Goal: Task Accomplishment & Management: Use online tool/utility

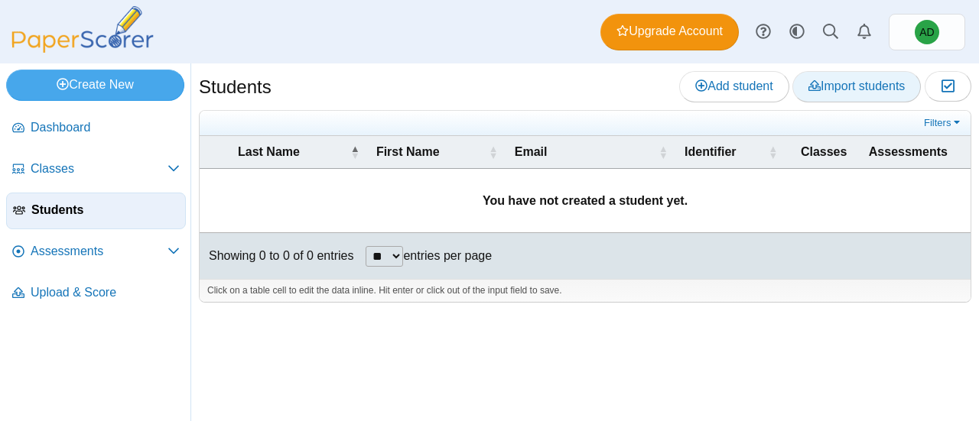
click at [853, 89] on span "Import students" at bounding box center [856, 86] width 96 height 13
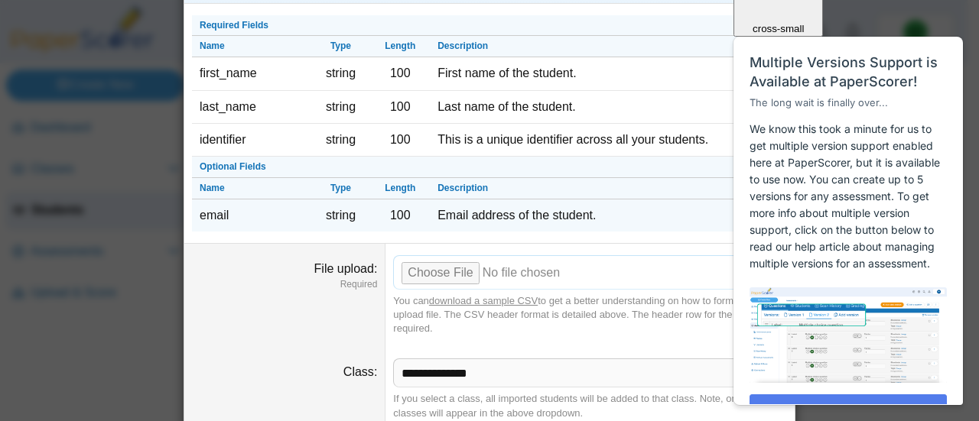
scroll to position [106, 0]
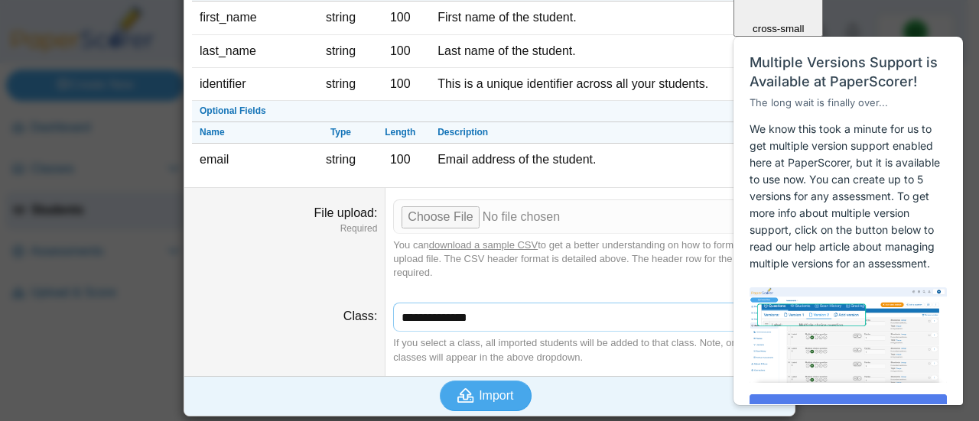
click at [486, 316] on select "**********" at bounding box center [590, 317] width 394 height 29
click at [439, 219] on input "File upload" at bounding box center [590, 217] width 394 height 34
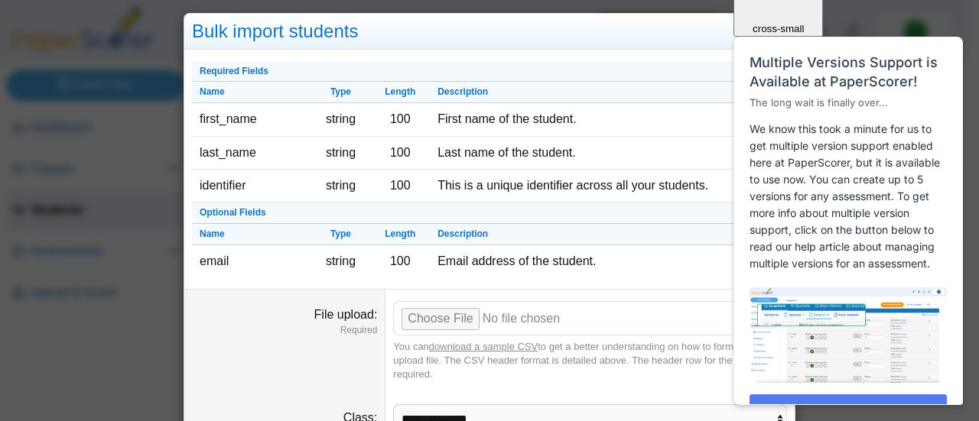
scroll to position [0, 0]
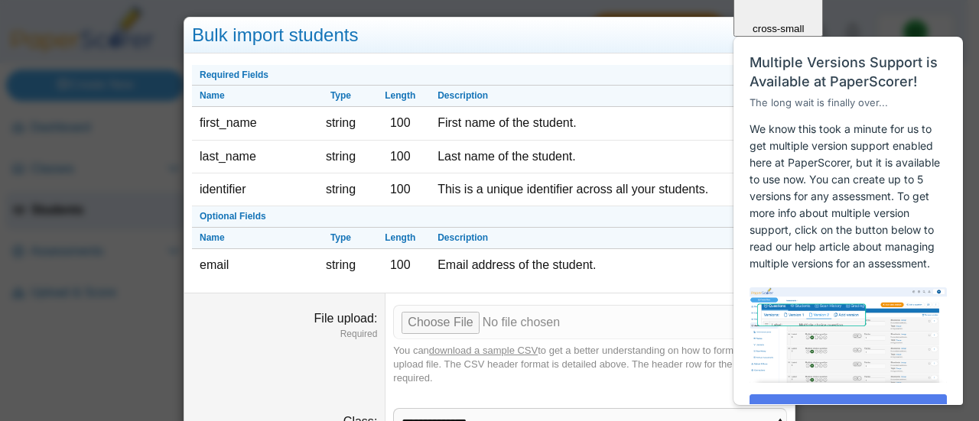
click at [769, 31] on div "Close cross-small Multiple Versions Support is Available at PaperScorer! The lo…" at bounding box center [848, 162] width 231 height 485
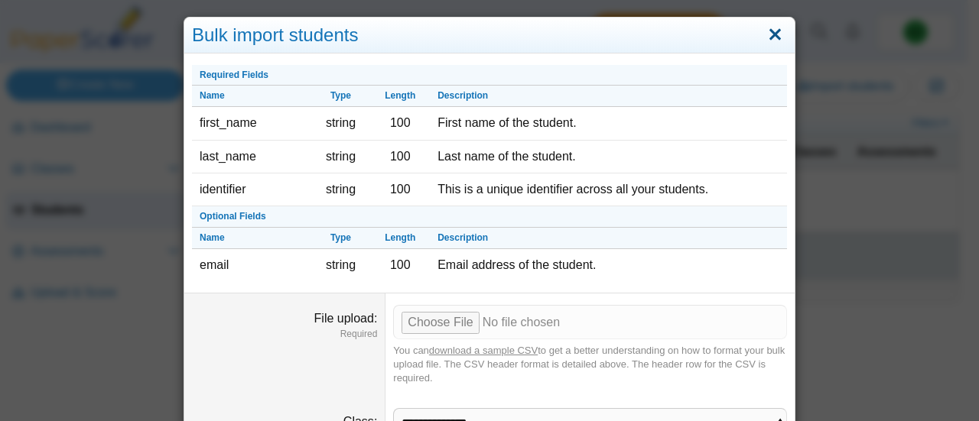
click at [774, 32] on link "Close" at bounding box center [775, 35] width 24 height 26
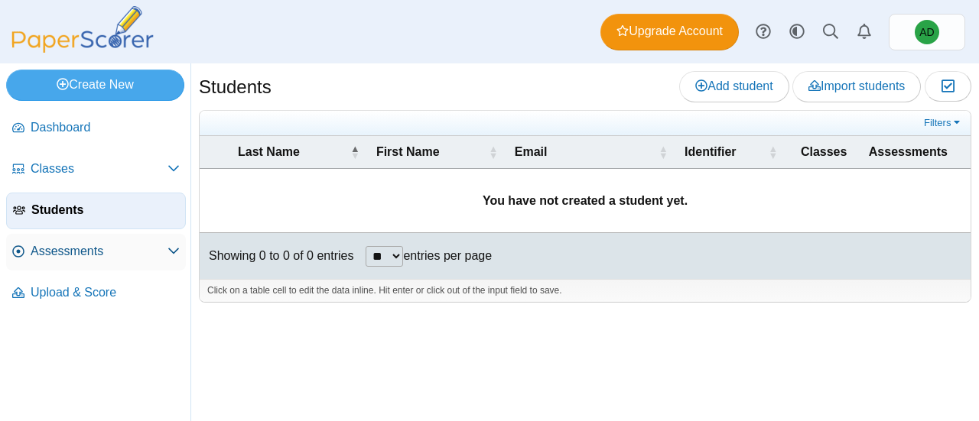
click at [99, 256] on span "Assessments" at bounding box center [99, 251] width 137 height 17
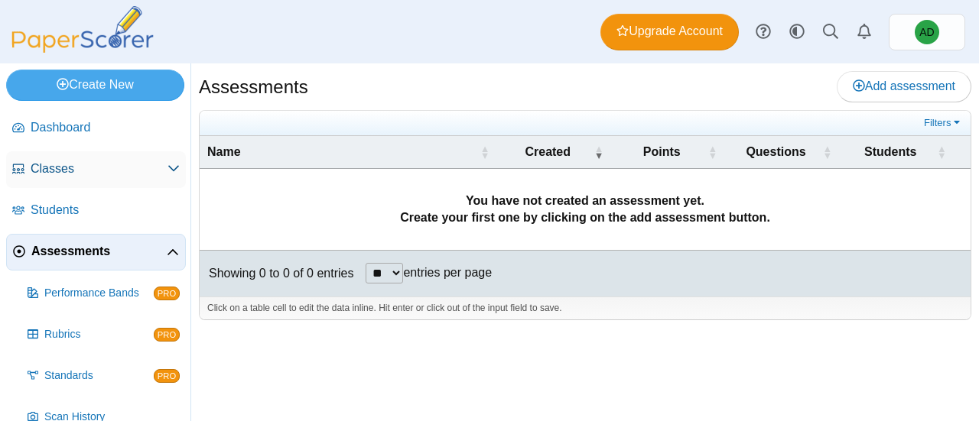
click at [113, 176] on span "Classes" at bounding box center [99, 169] width 137 height 17
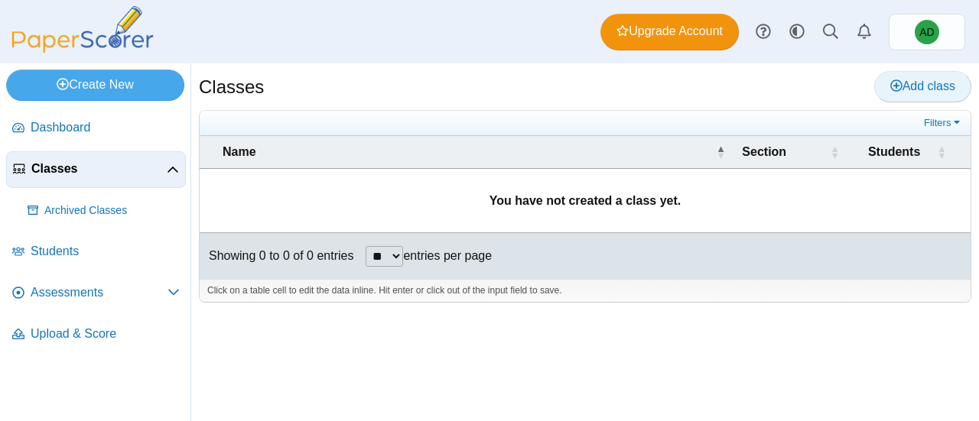
click at [930, 80] on span "Add class" at bounding box center [922, 86] width 65 height 13
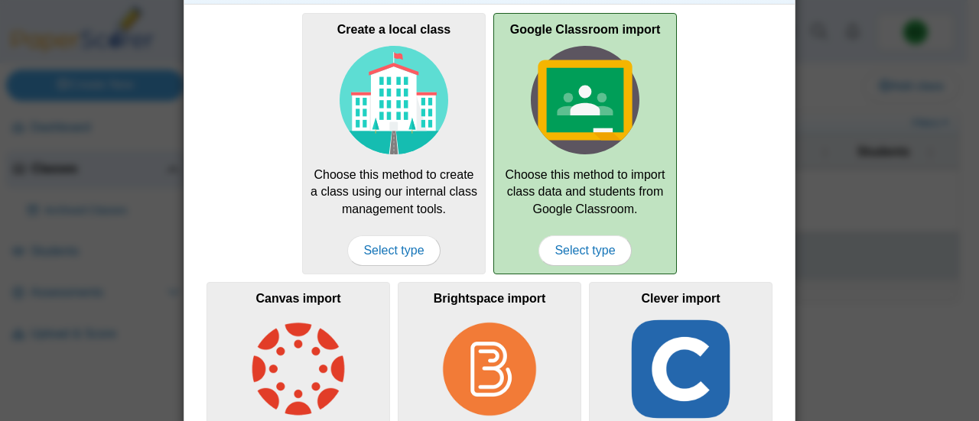
scroll to position [76, 0]
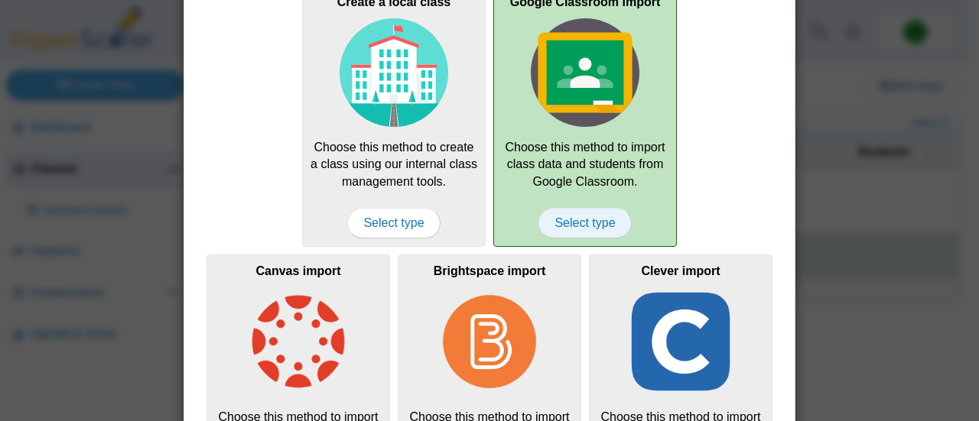
click at [577, 226] on span "Select type" at bounding box center [584, 223] width 93 height 31
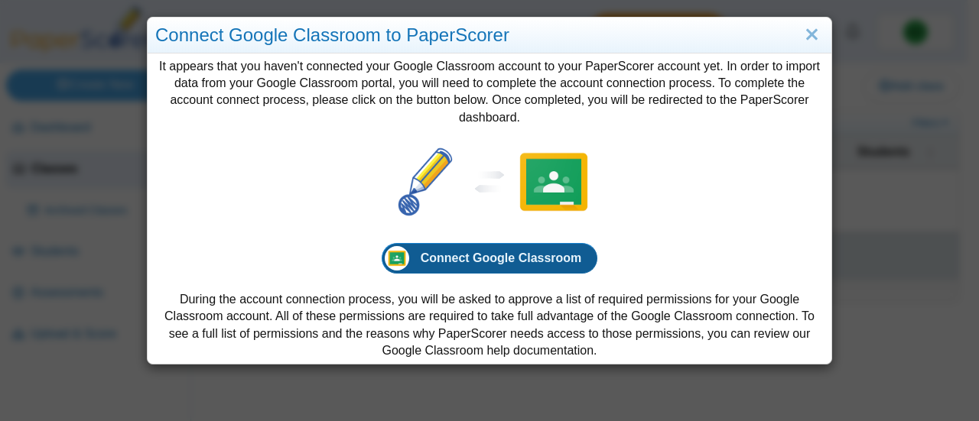
click at [552, 265] on span "Connect Google Classroom" at bounding box center [501, 258] width 161 height 13
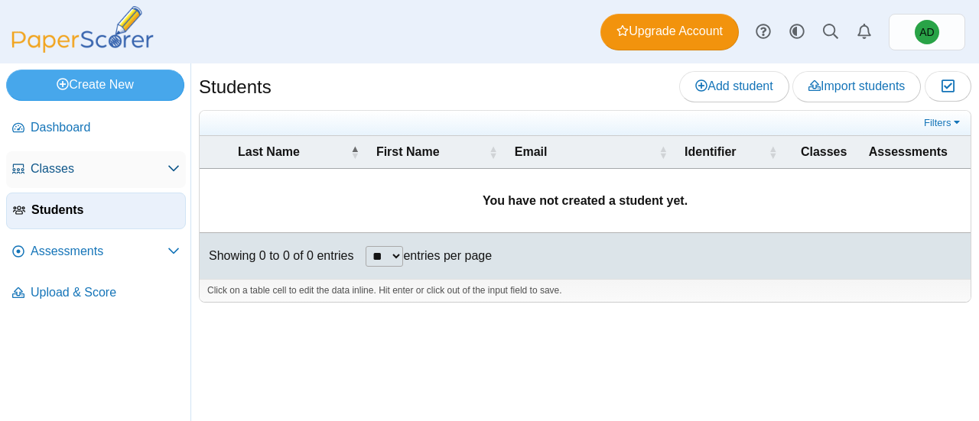
click at [89, 167] on span "Classes" at bounding box center [99, 169] width 137 height 17
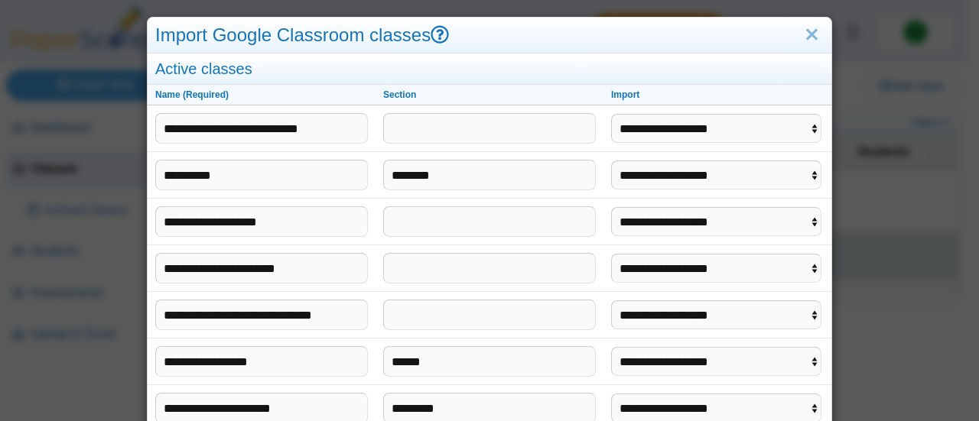
select select "**********"
click at [611, 161] on select "**********" at bounding box center [716, 175] width 210 height 29
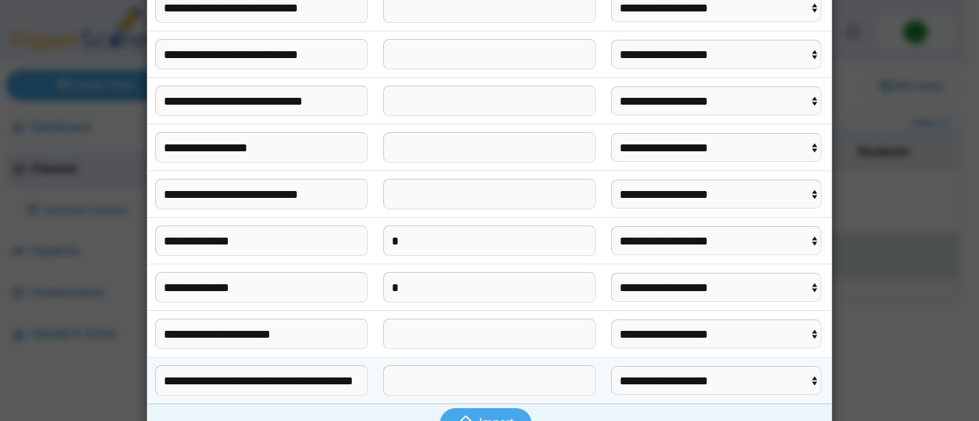
scroll to position [637, 0]
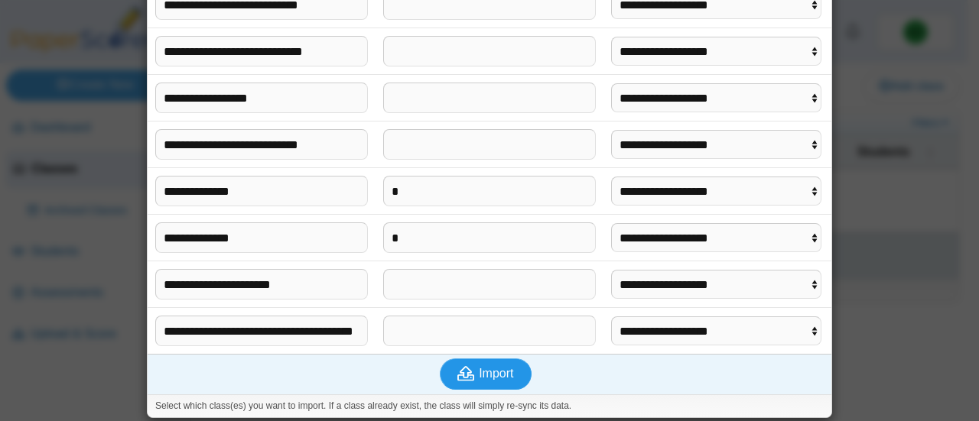
click at [509, 371] on button "Import" at bounding box center [486, 374] width 92 height 31
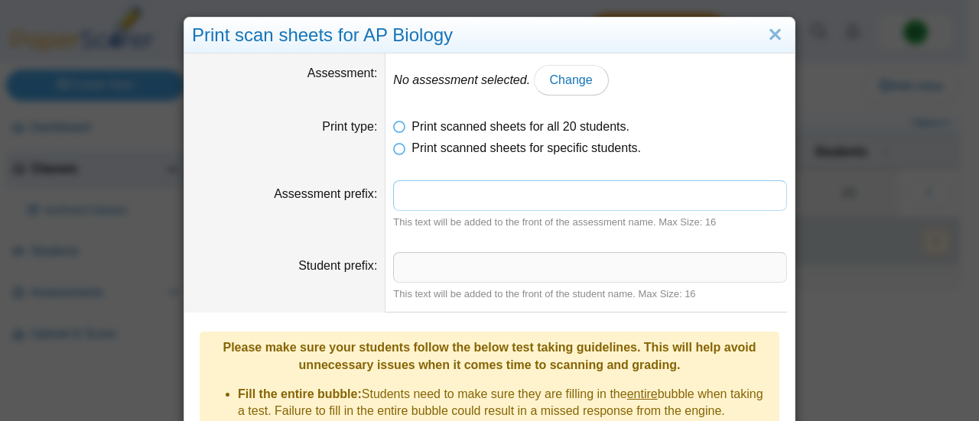
click at [438, 197] on input "Assessment prefix" at bounding box center [590, 195] width 394 height 31
click at [437, 258] on input "Student prefix" at bounding box center [590, 267] width 394 height 31
click at [555, 86] on span "Change" at bounding box center [571, 79] width 43 height 13
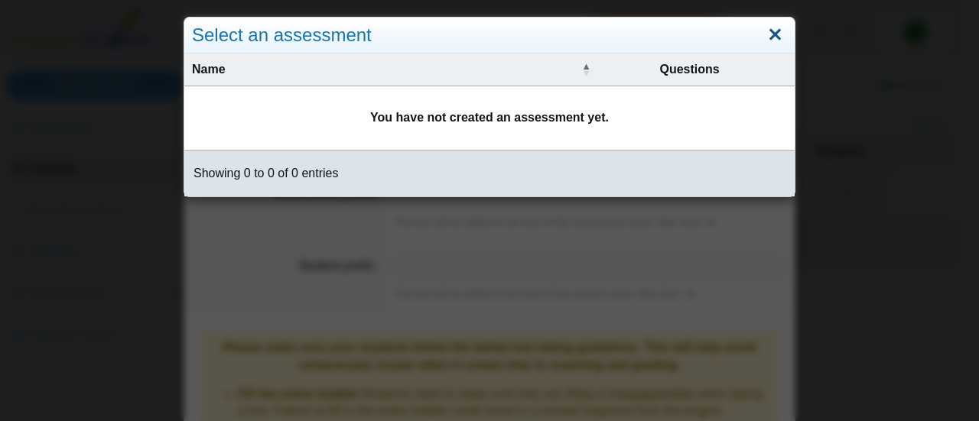
click at [764, 36] on link "Close" at bounding box center [775, 35] width 24 height 26
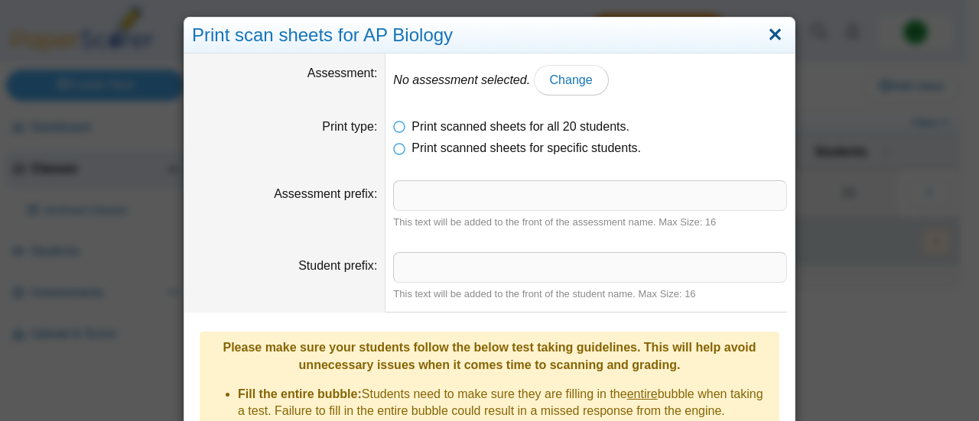
click at [772, 35] on link "Close" at bounding box center [775, 35] width 24 height 26
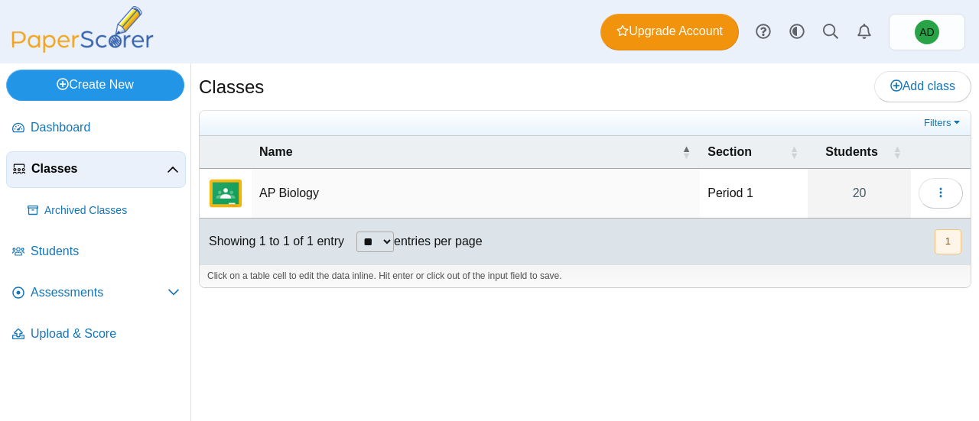
click at [136, 84] on link "Create New" at bounding box center [95, 85] width 178 height 31
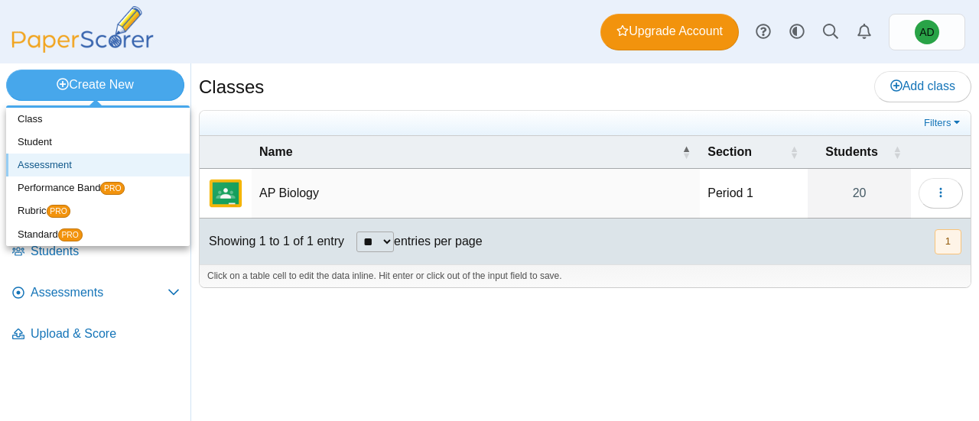
click at [112, 160] on link "Assessment" at bounding box center [98, 165] width 184 height 23
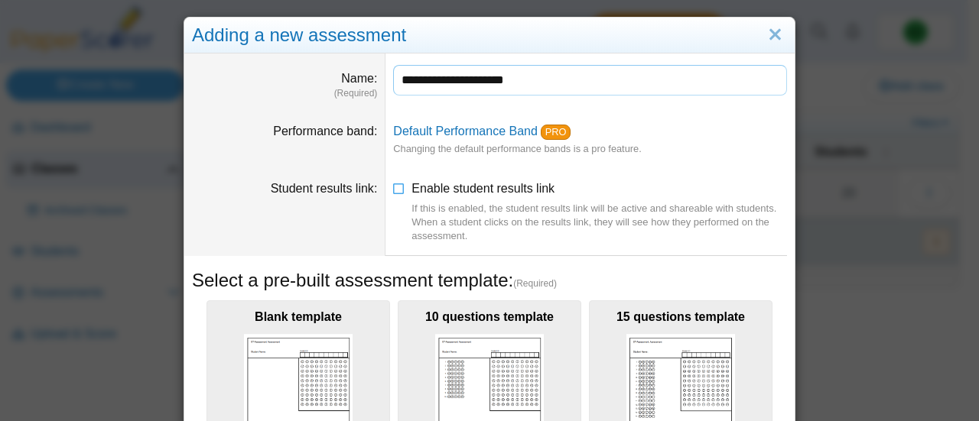
type input "**********"
click at [661, 131] on dd "Default Performance Band PRO Changing the default performance bands is a pro fe…" at bounding box center [589, 140] width 409 height 57
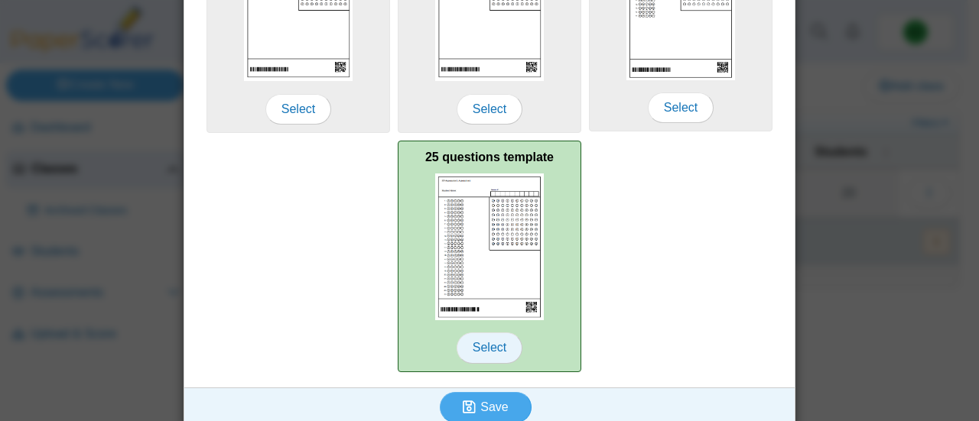
scroll to position [411, 0]
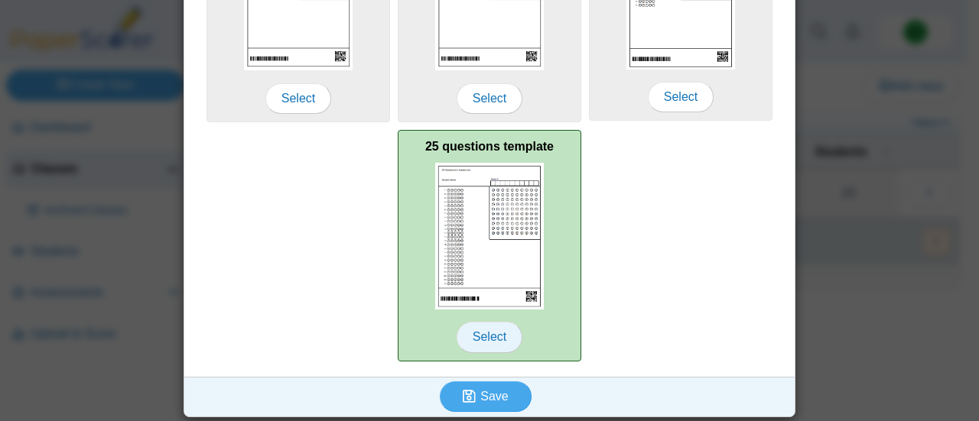
click at [497, 330] on span "Select" at bounding box center [489, 337] width 66 height 31
click at [501, 344] on span "Select" at bounding box center [489, 337] width 66 height 31
click at [495, 336] on span "Select" at bounding box center [489, 337] width 66 height 31
click at [471, 271] on img at bounding box center [489, 236] width 109 height 147
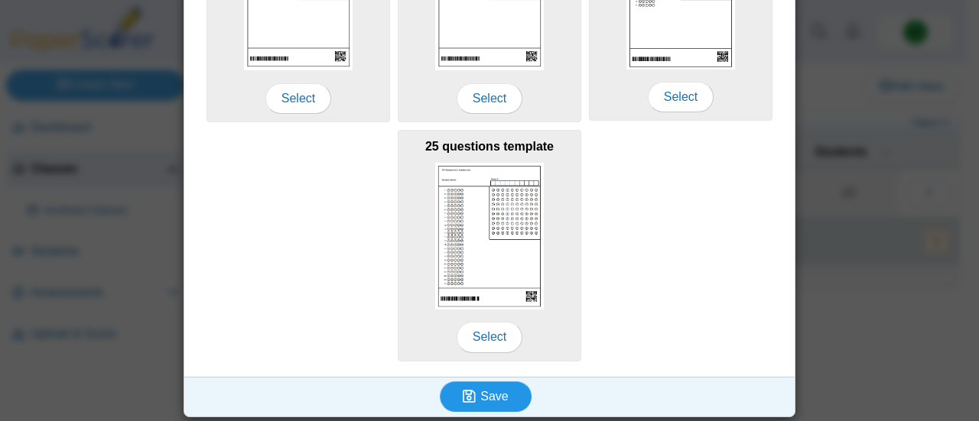
click at [502, 401] on button "Save" at bounding box center [486, 397] width 92 height 31
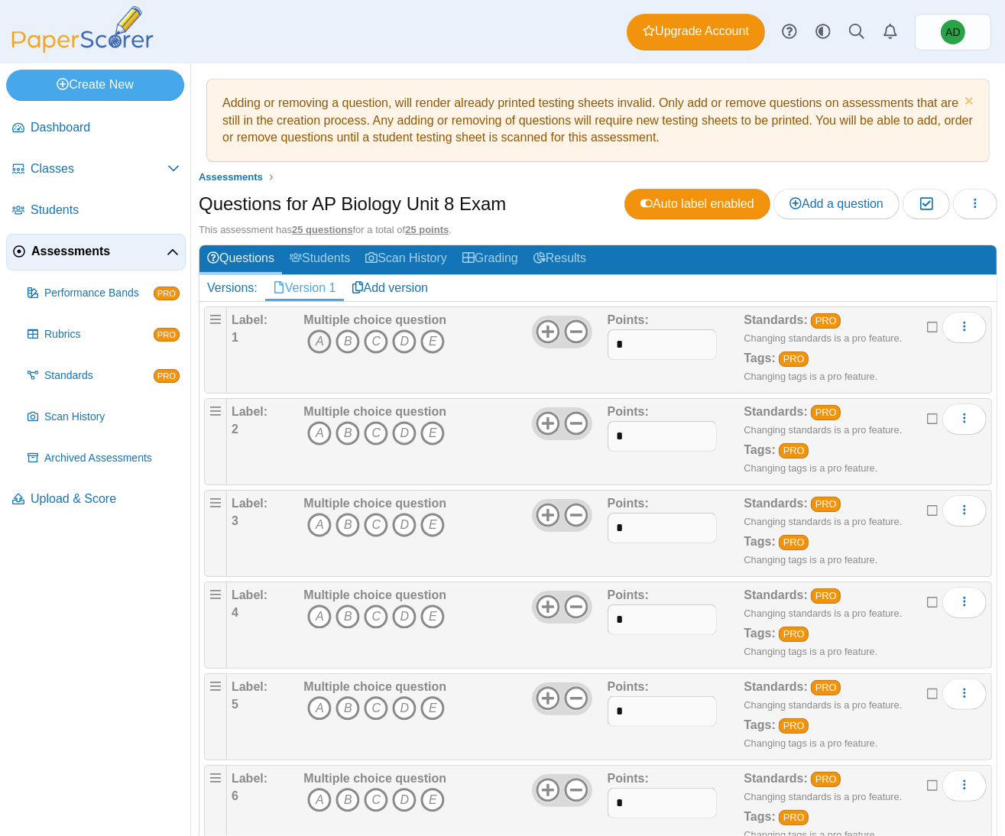
click at [321, 338] on icon "A" at bounding box center [319, 342] width 24 height 24
click at [345, 421] on icon "B" at bounding box center [348, 433] width 24 height 24
click at [317, 421] on icon "A" at bounding box center [319, 525] width 24 height 24
click at [402, 421] on icon "D" at bounding box center [404, 617] width 24 height 24
click at [317, 421] on icon "A" at bounding box center [319, 709] width 24 height 24
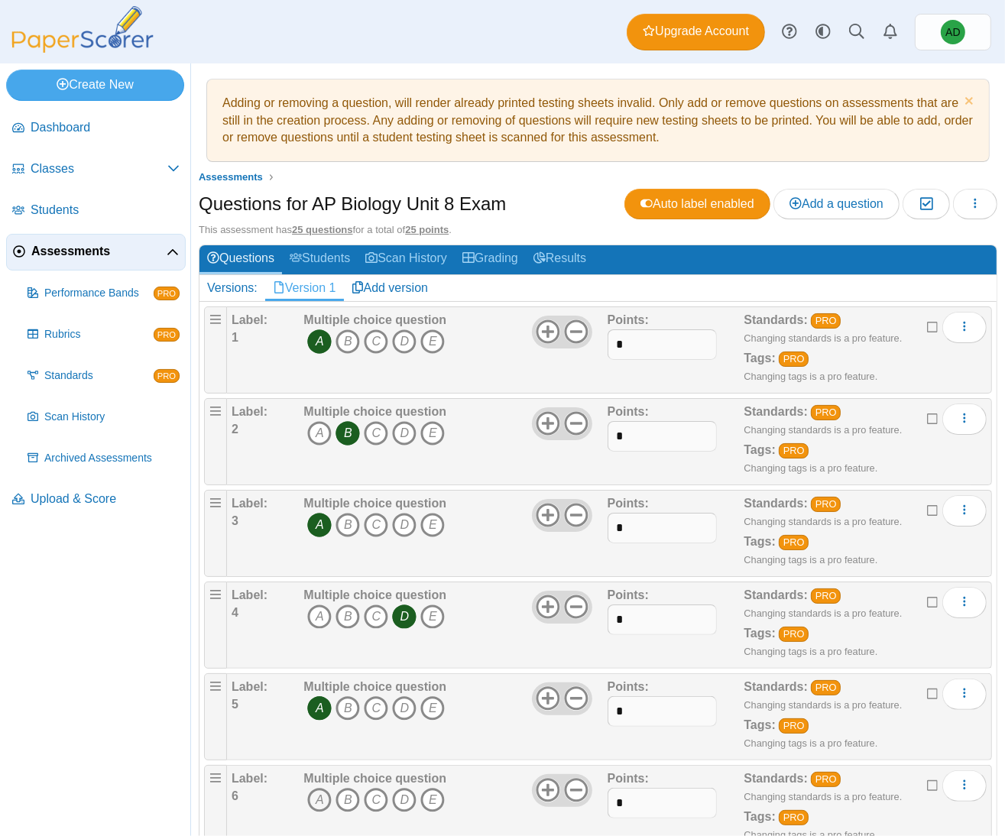
click at [312, 421] on icon "A" at bounding box center [319, 800] width 24 height 24
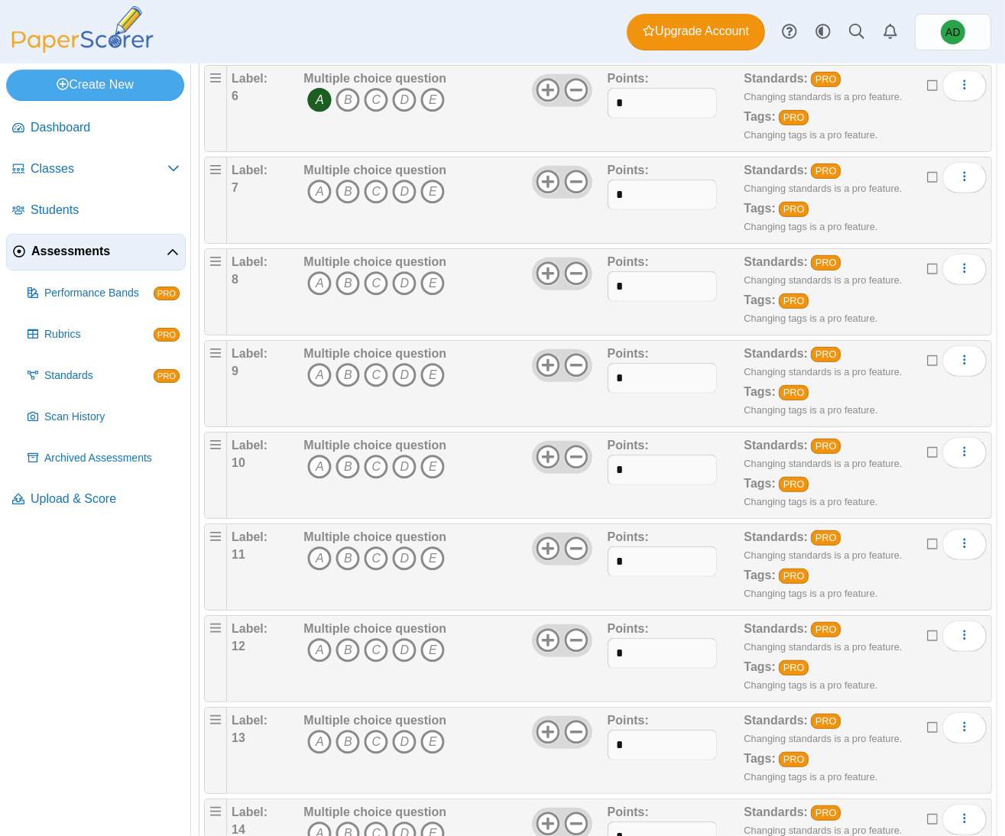
scroll to position [765, 0]
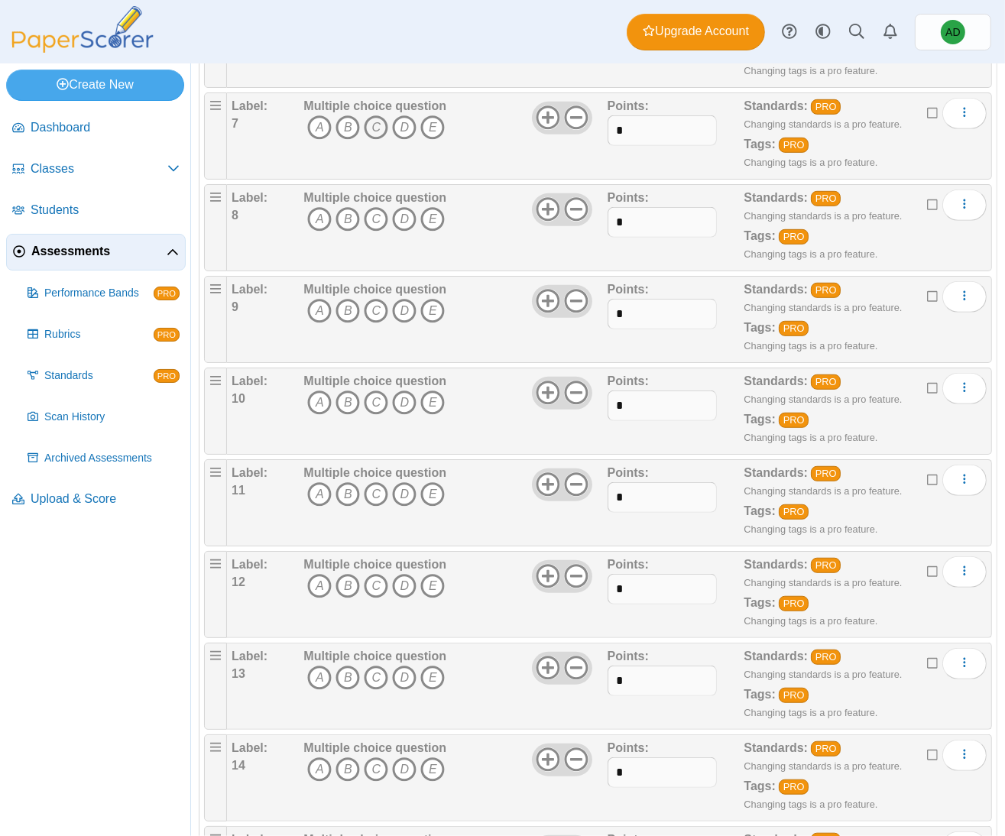
click at [374, 132] on icon "C" at bounding box center [376, 127] width 24 height 24
click at [402, 229] on icon "D" at bounding box center [404, 219] width 24 height 24
click at [369, 310] on icon "C" at bounding box center [376, 311] width 24 height 24
click at [323, 411] on icon "A" at bounding box center [319, 403] width 24 height 24
click at [398, 421] on icon "D" at bounding box center [404, 494] width 24 height 24
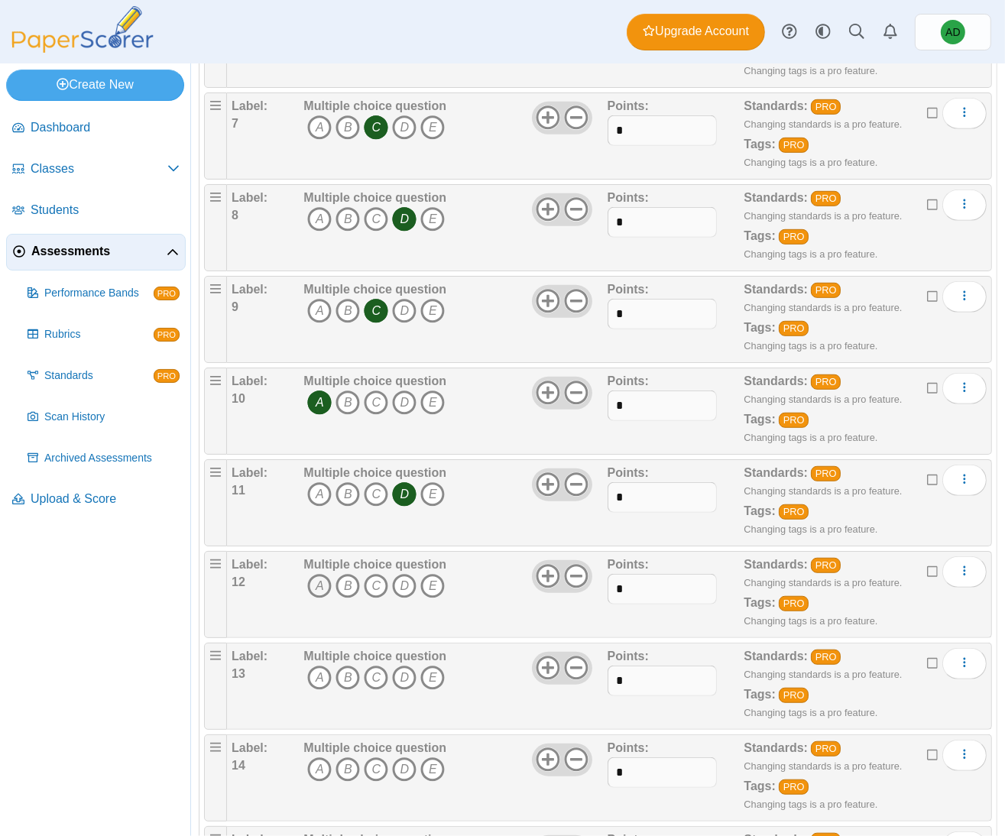
click at [315, 421] on icon "A" at bounding box center [319, 586] width 24 height 24
click at [346, 421] on icon "B" at bounding box center [348, 678] width 24 height 24
click at [352, 421] on icon "B" at bounding box center [348, 770] width 24 height 24
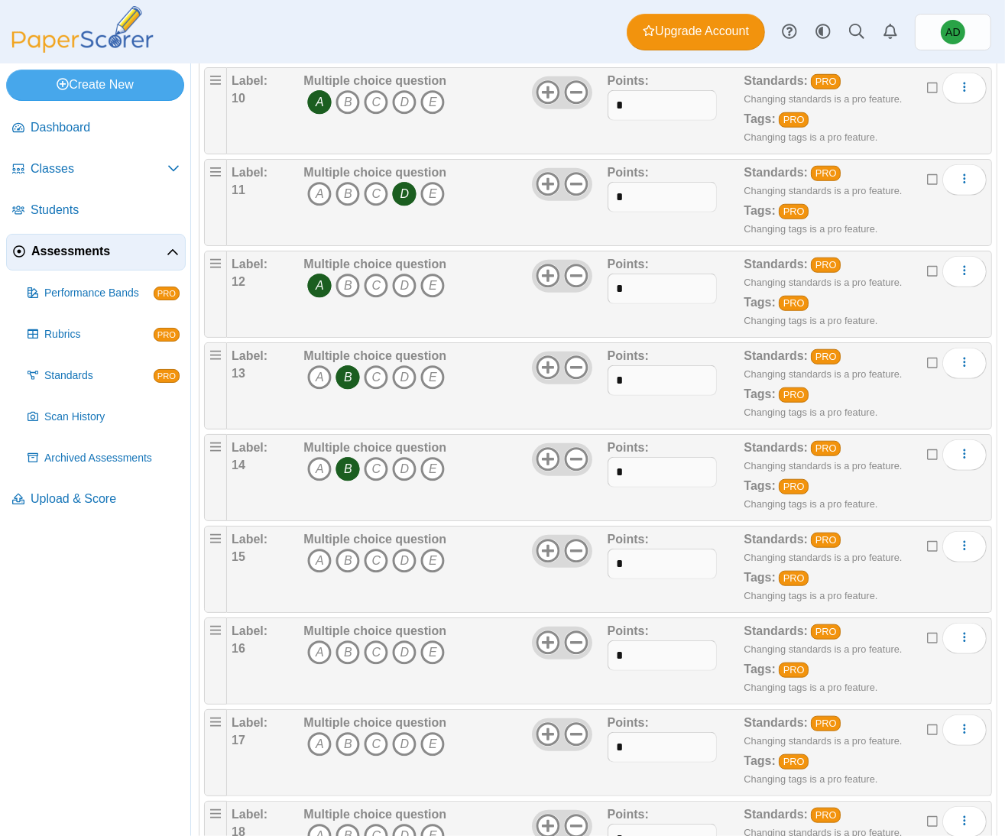
scroll to position [1070, 0]
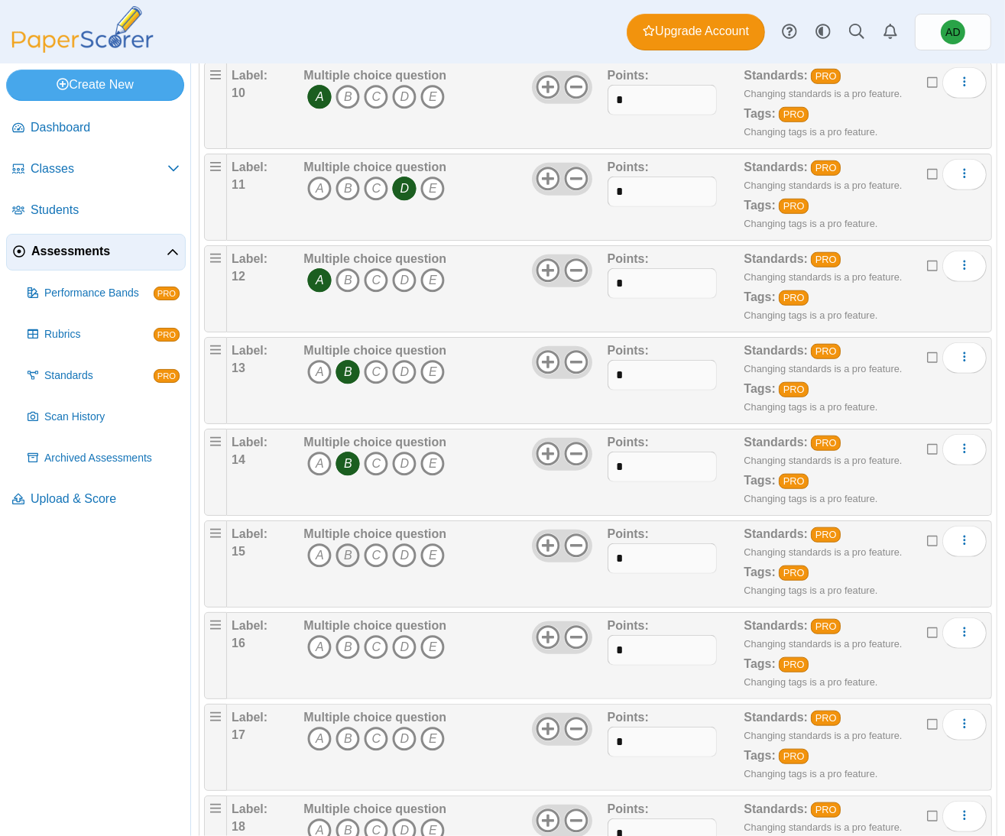
click at [346, 421] on icon "B" at bounding box center [348, 556] width 24 height 24
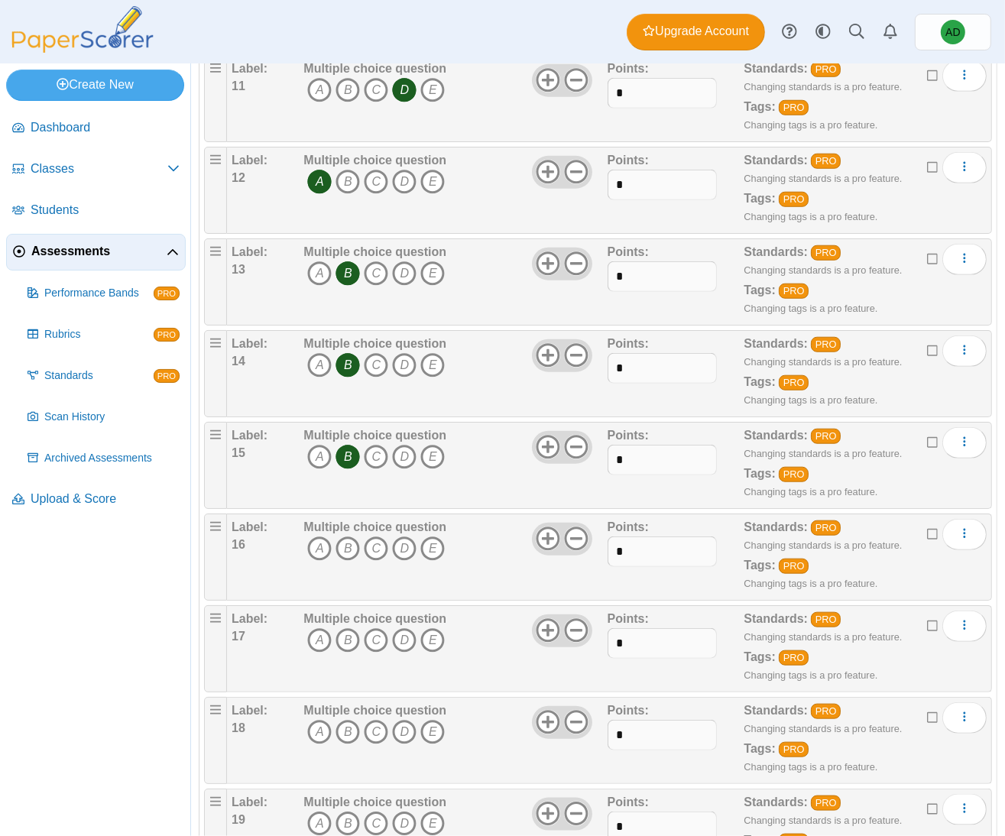
scroll to position [1223, 0]
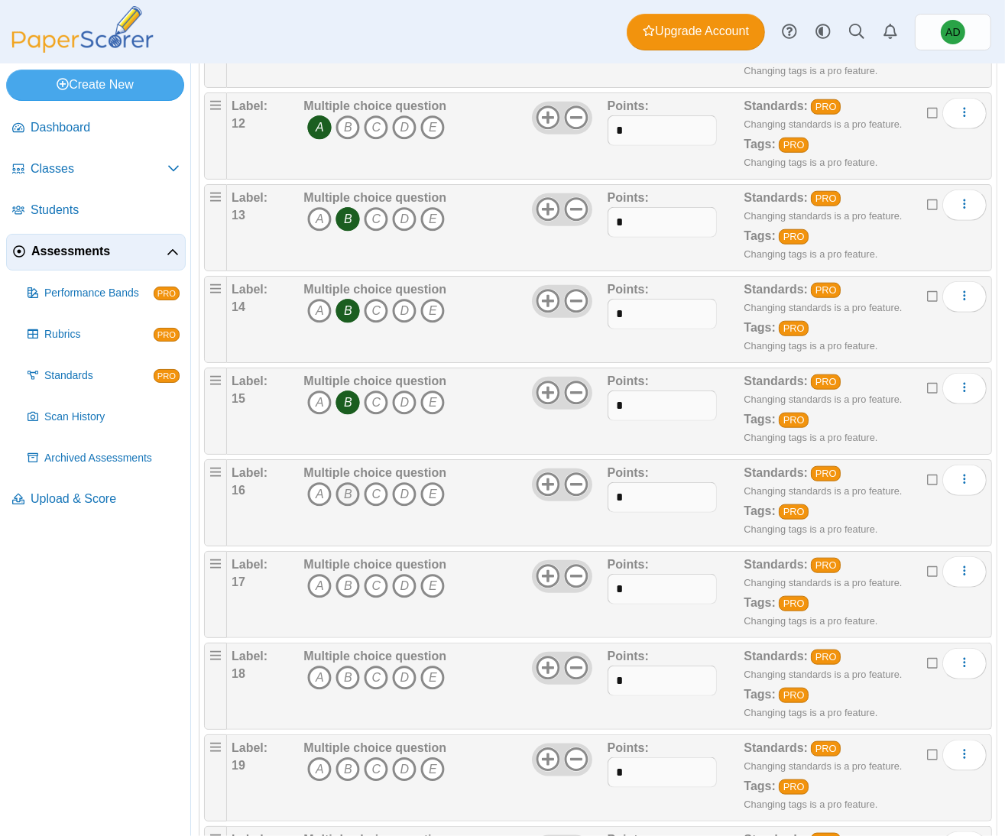
click at [347, 421] on icon "B" at bounding box center [348, 494] width 24 height 24
click at [364, 421] on icon "C" at bounding box center [376, 586] width 24 height 24
click at [345, 421] on icon "B" at bounding box center [348, 678] width 24 height 24
click at [314, 421] on icon "A" at bounding box center [319, 770] width 24 height 24
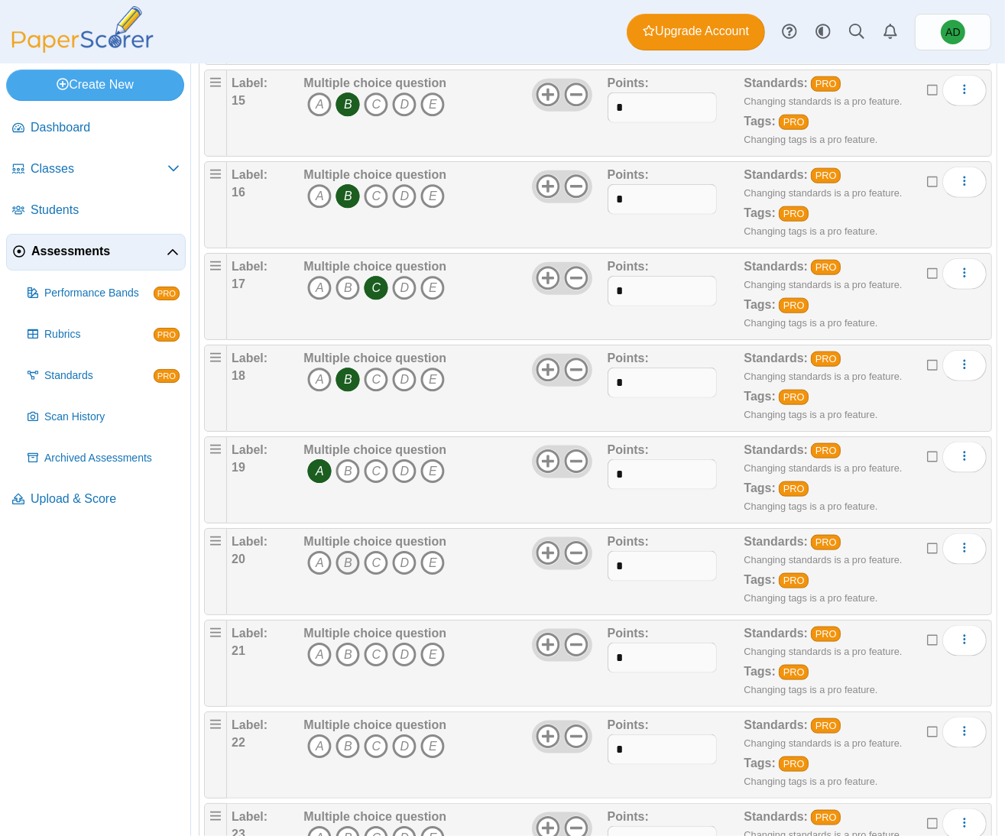
scroll to position [1529, 0]
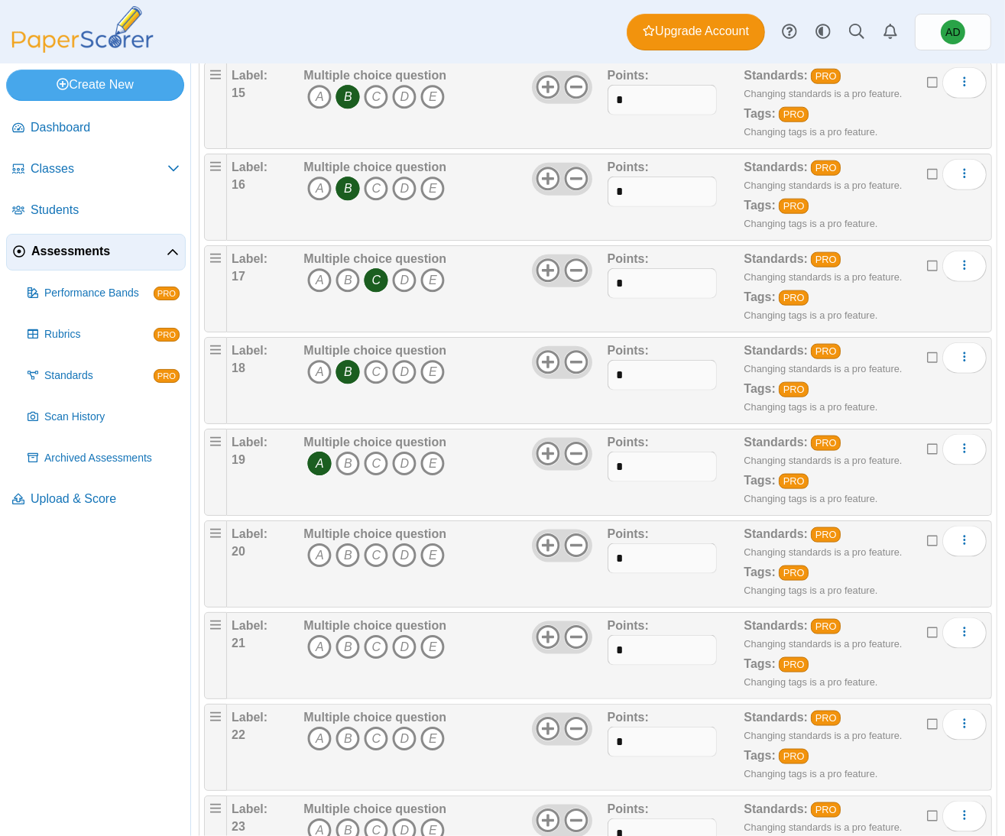
drag, startPoint x: 325, startPoint y: 574, endPoint x: 292, endPoint y: 583, distance: 33.9
click at [325, 421] on icon "A" at bounding box center [319, 556] width 24 height 24
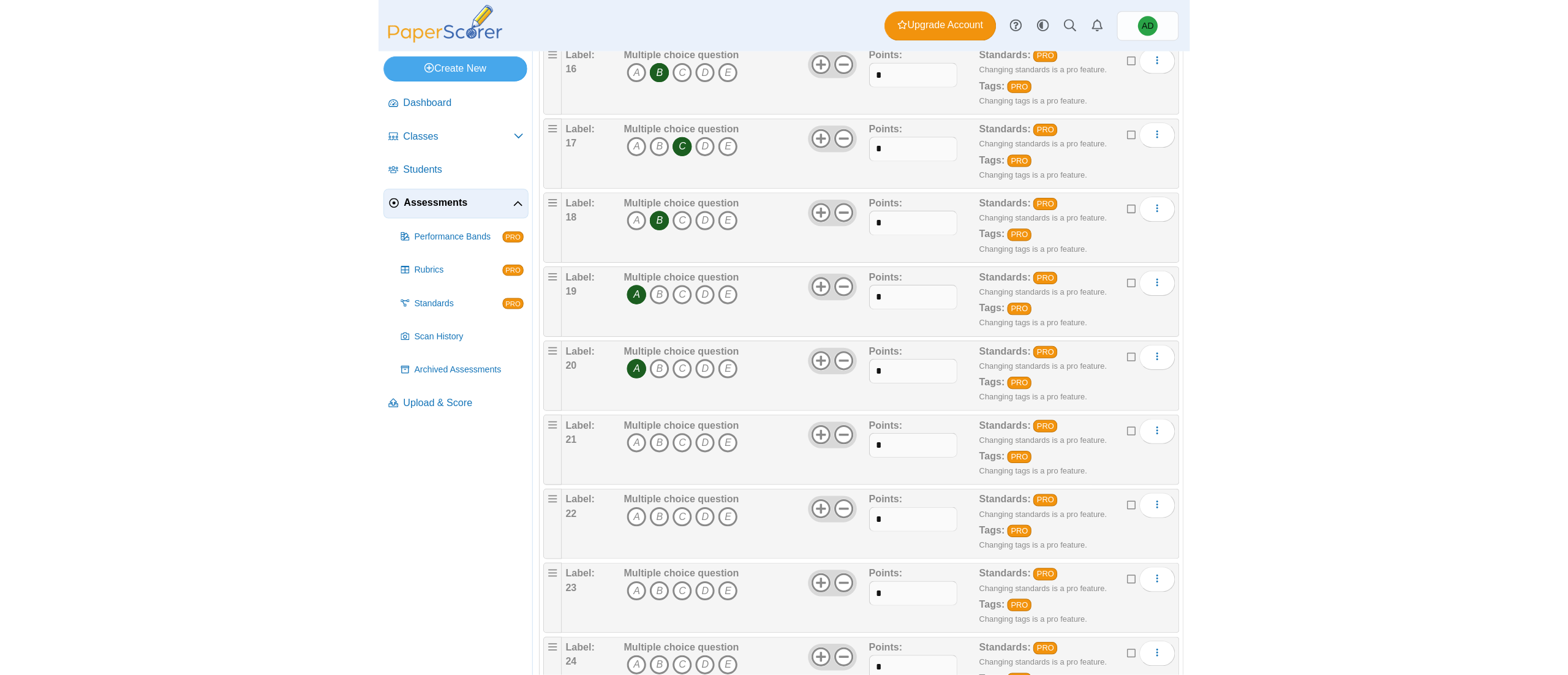
scroll to position [1347, 0]
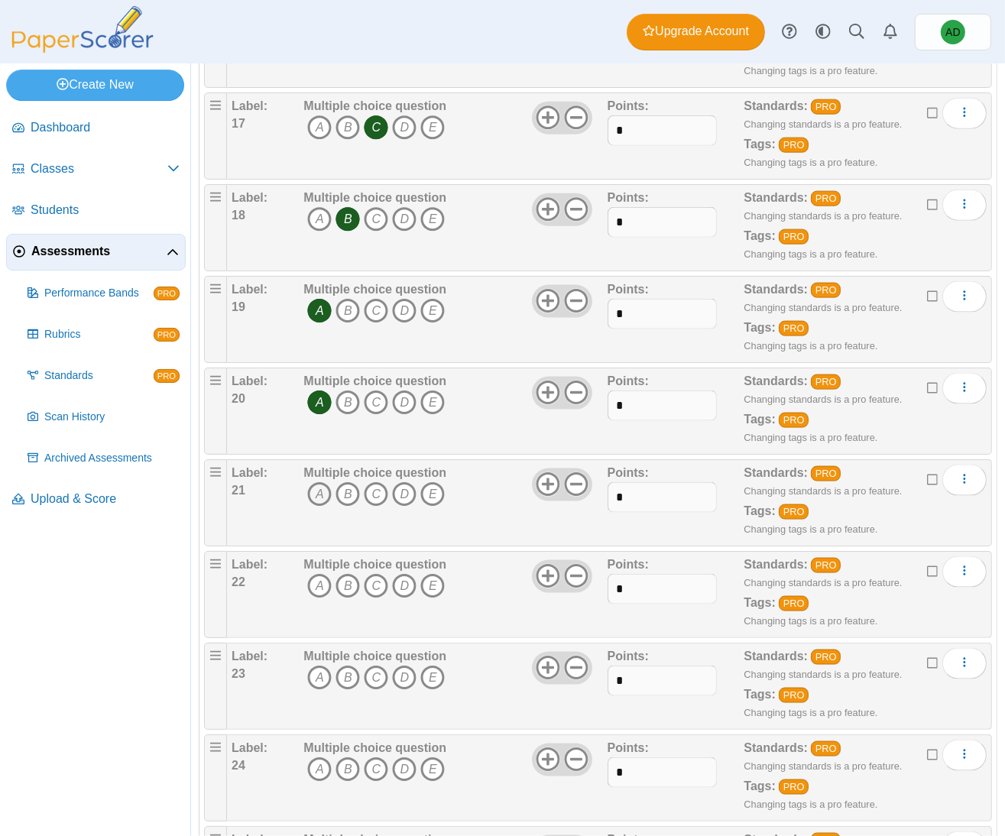
click at [312, 421] on icon "A" at bounding box center [319, 494] width 24 height 24
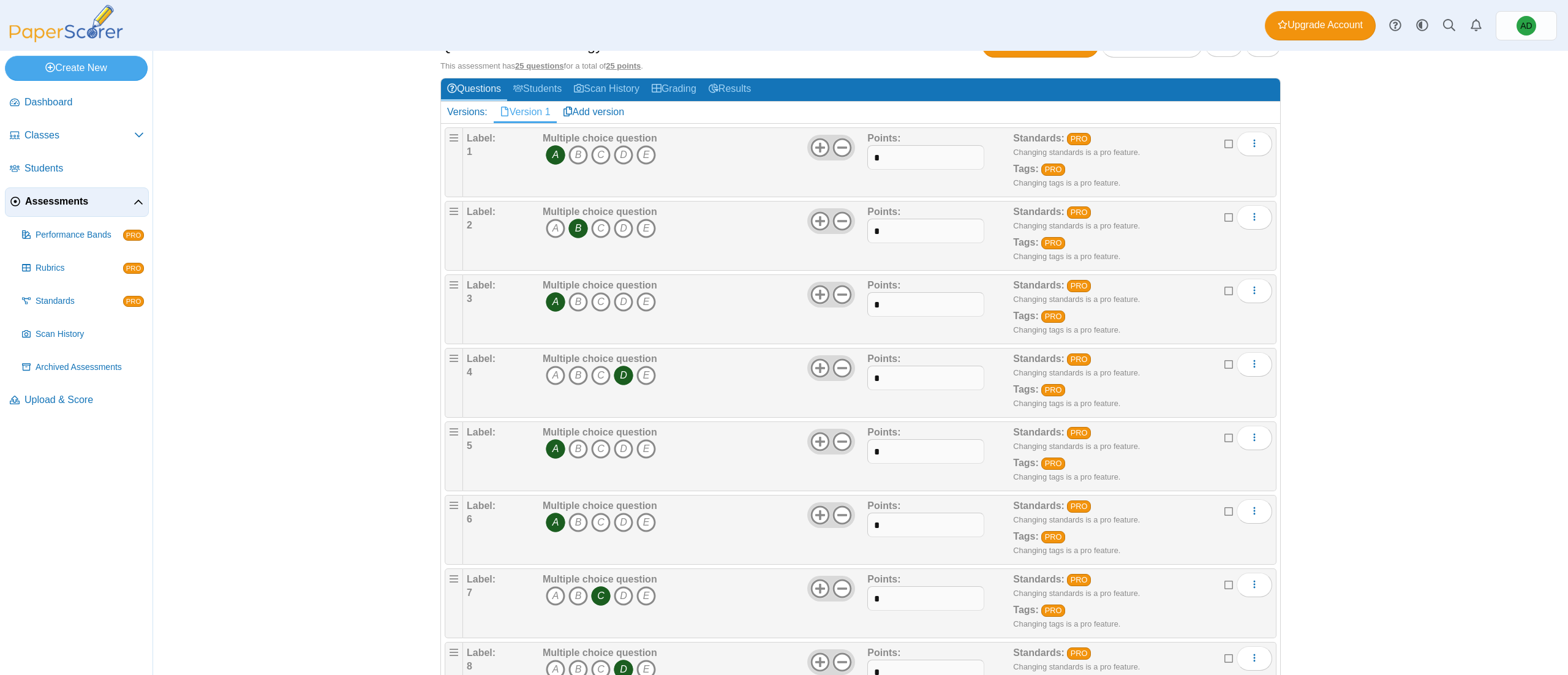
scroll to position [0, 0]
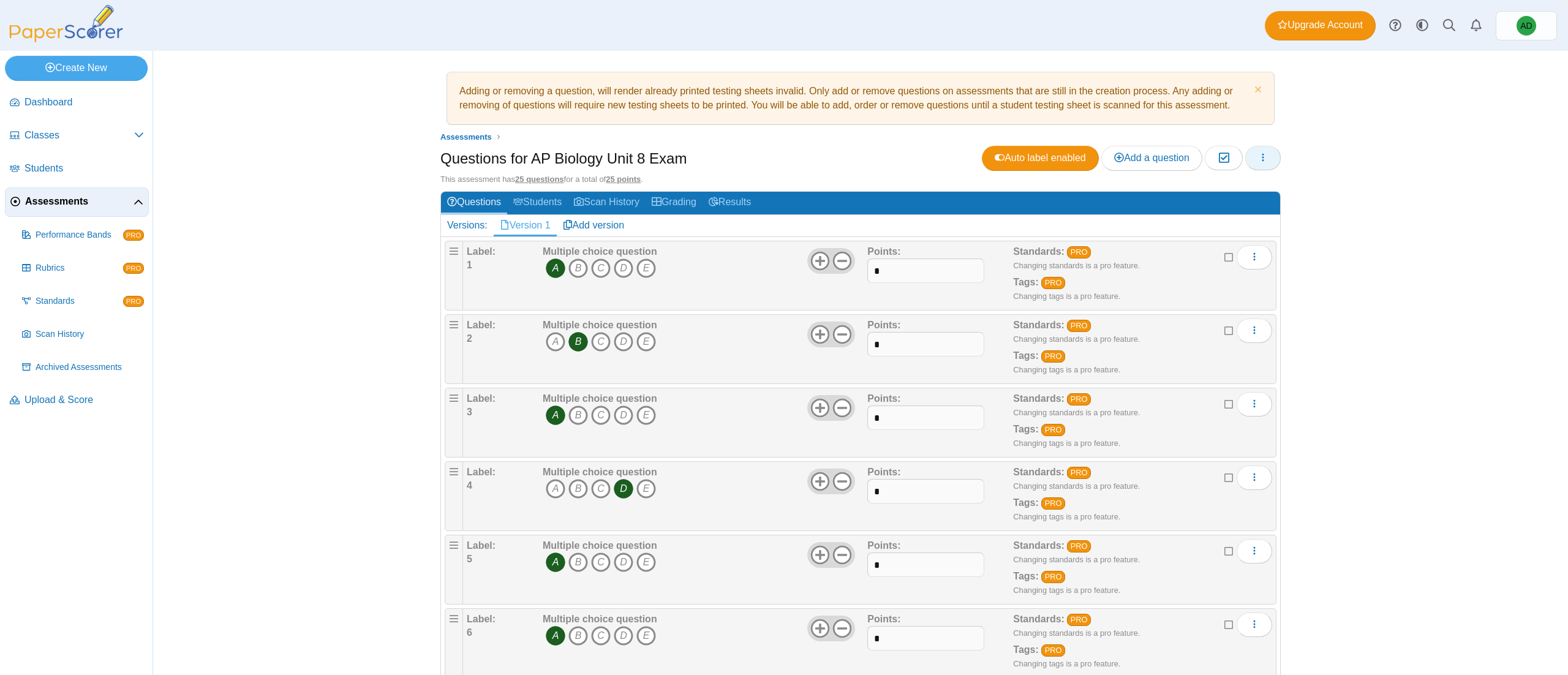
click at [784, 159] on use "button" at bounding box center [1264, 158] width 2 height 8
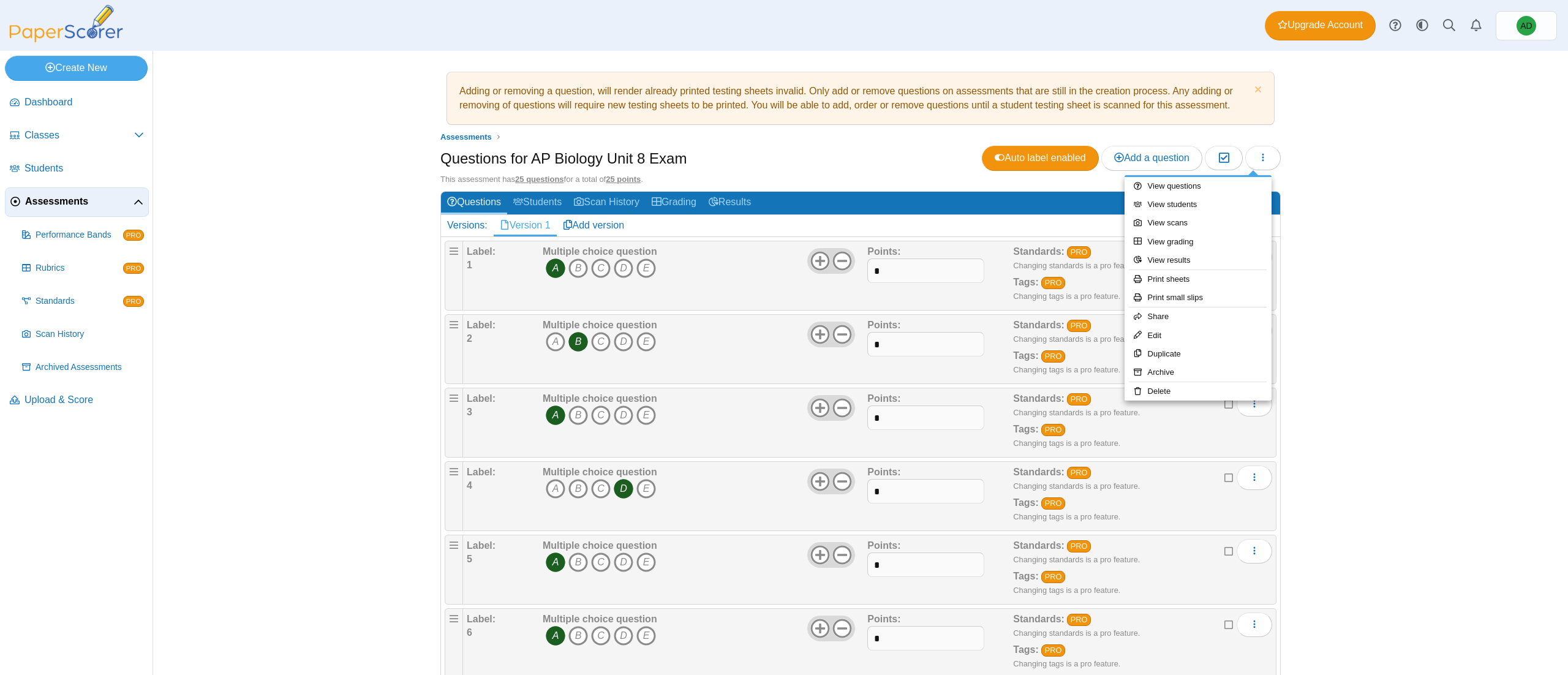
click at [784, 160] on div "Adding or removing a question, will render already printed testing sheets inval…" at bounding box center [861, 362] width 919 height 624
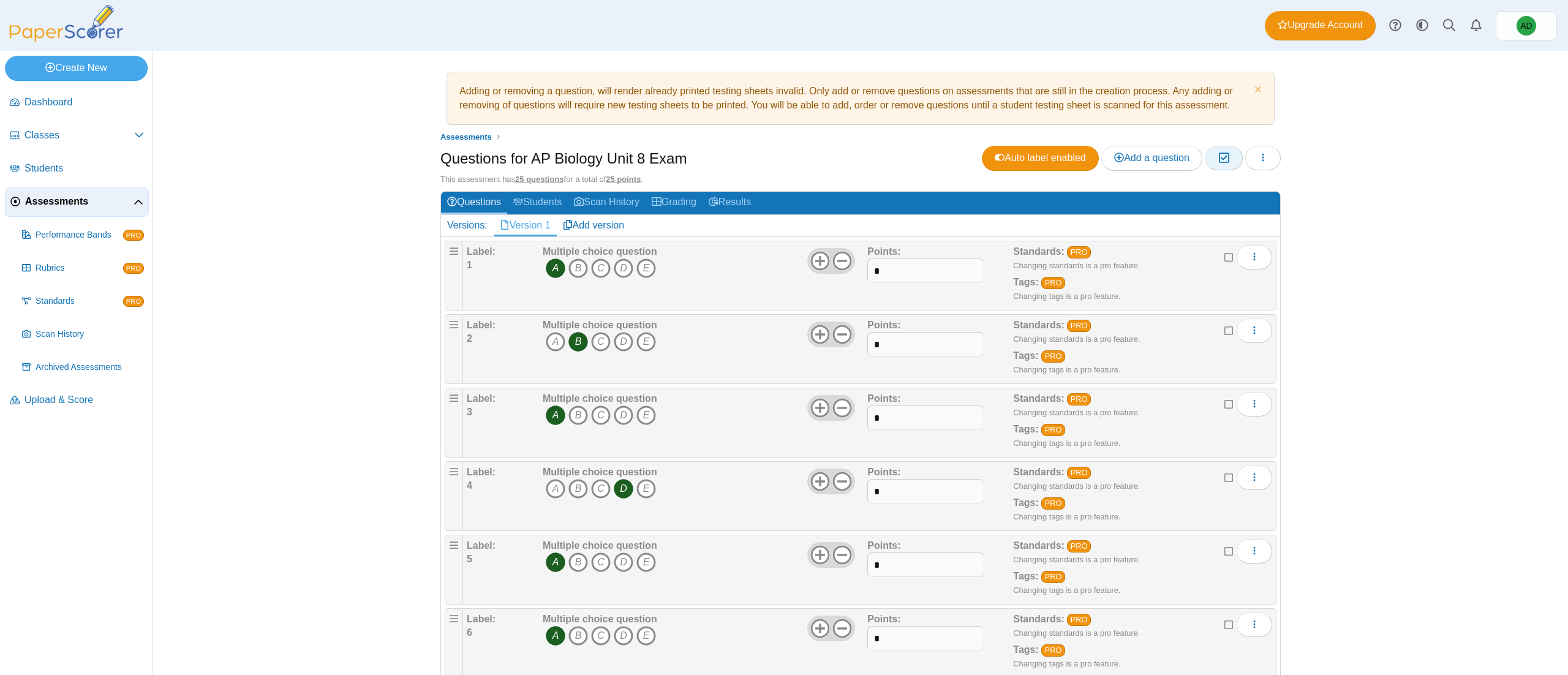
click at [784, 165] on button "Moderation 0" at bounding box center [1223, 158] width 38 height 25
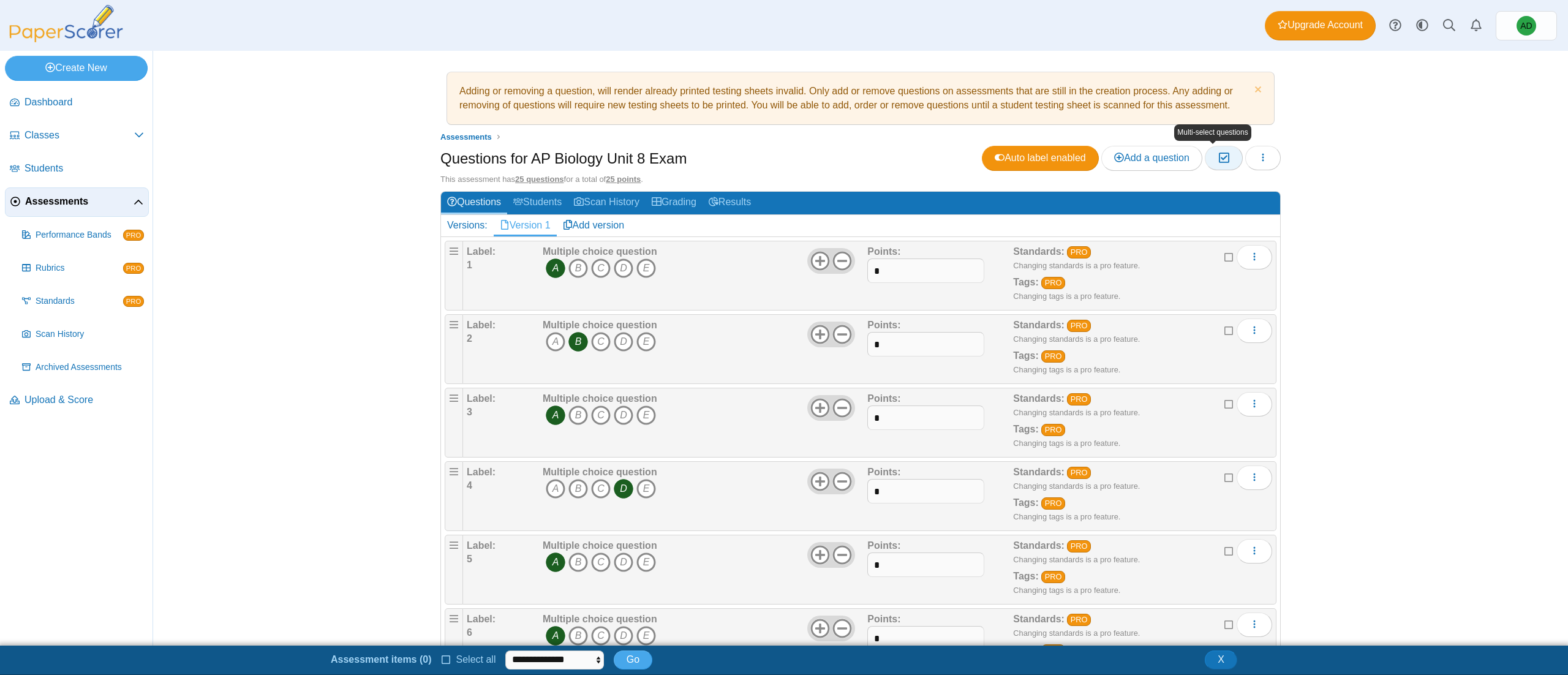
click at [784, 165] on button "Moderation 0" at bounding box center [1223, 158] width 38 height 25
click at [784, 337] on button "X" at bounding box center [1221, 659] width 33 height 18
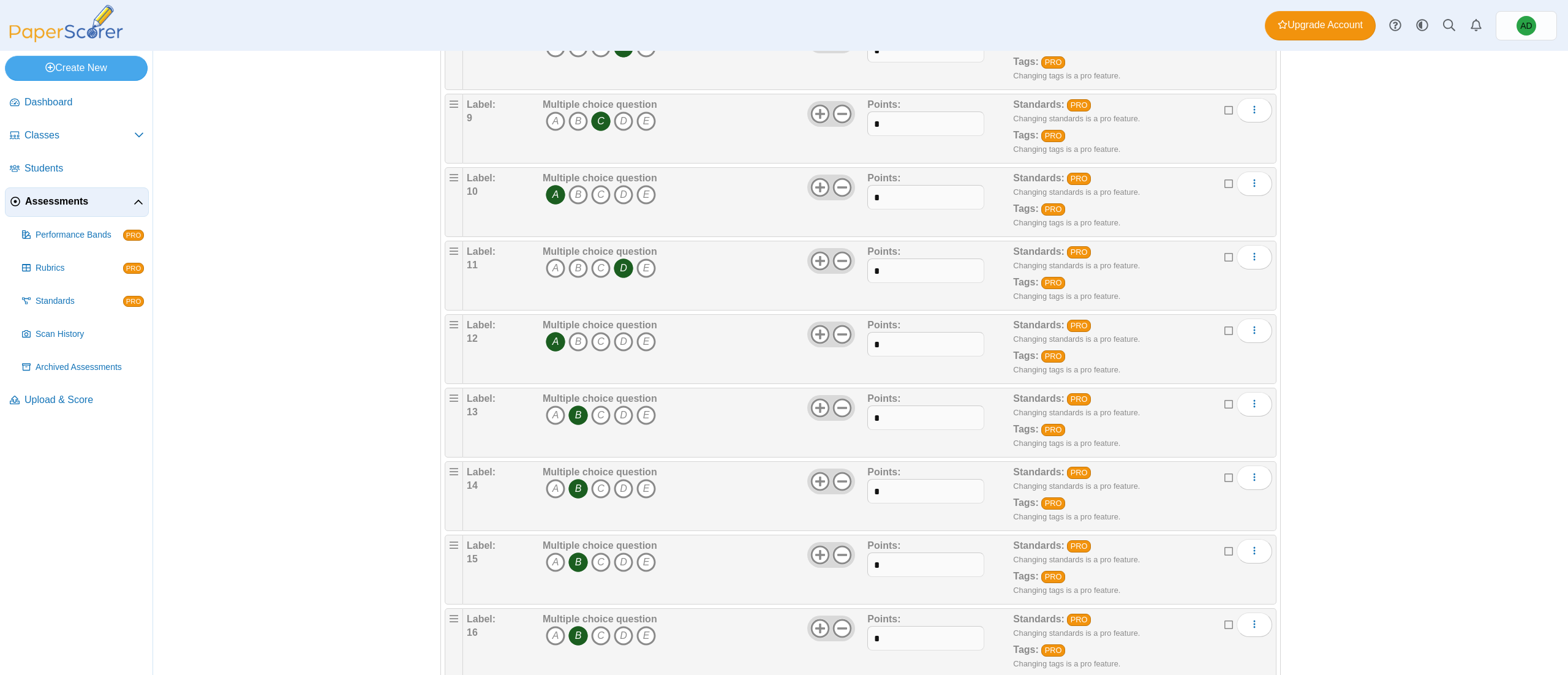
scroll to position [1445, 0]
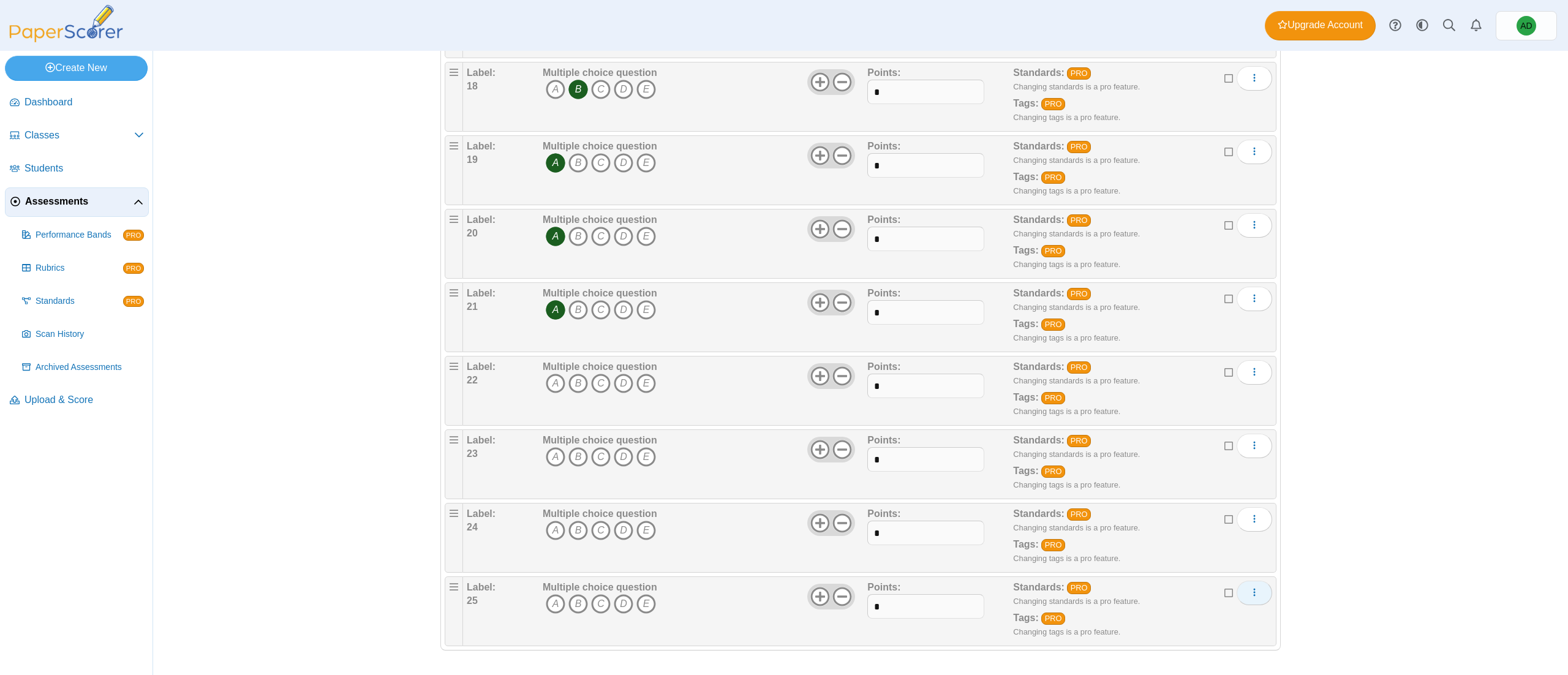
click at [784, 337] on icon "More options" at bounding box center [1255, 592] width 10 height 10
click at [784, 337] on link "Delete" at bounding box center [1189, 567] width 147 height 18
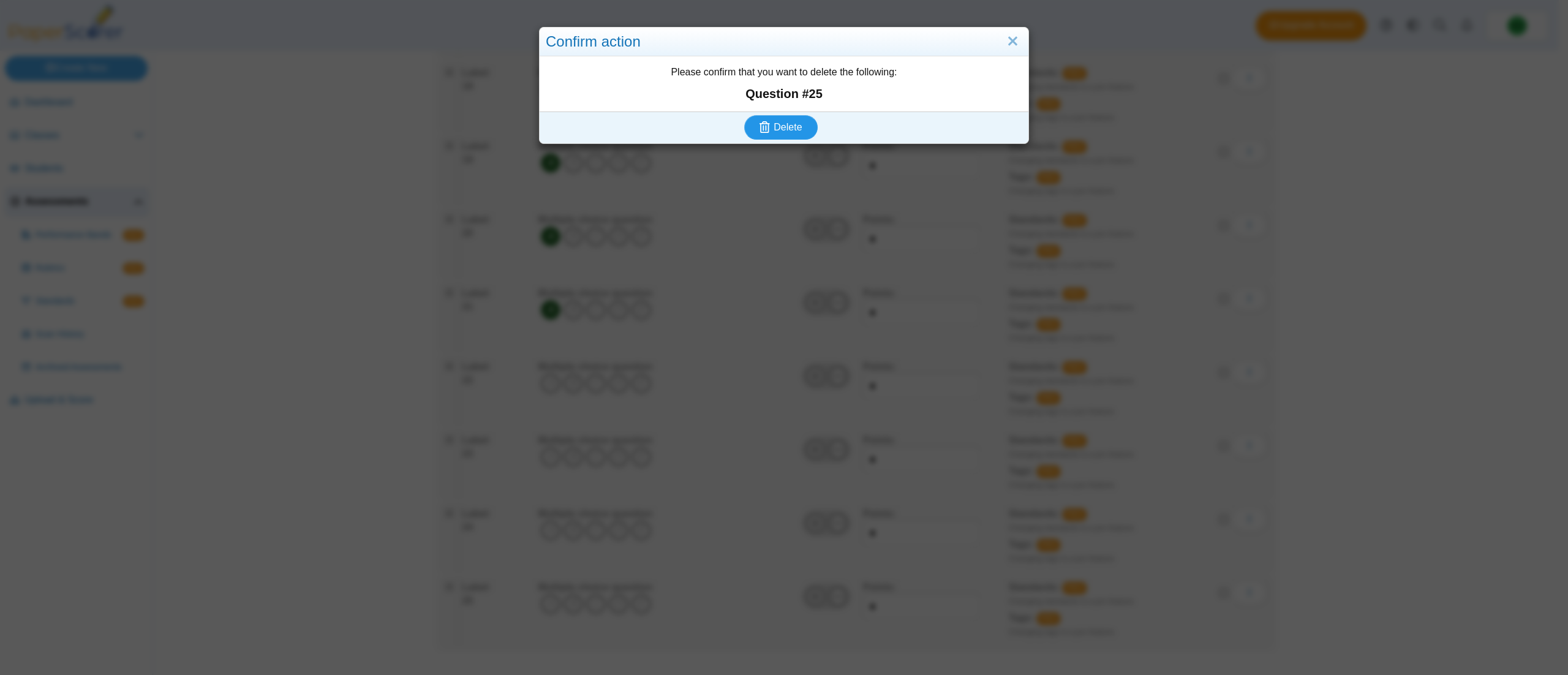
click at [774, 123] on span "Delete" at bounding box center [788, 127] width 28 height 10
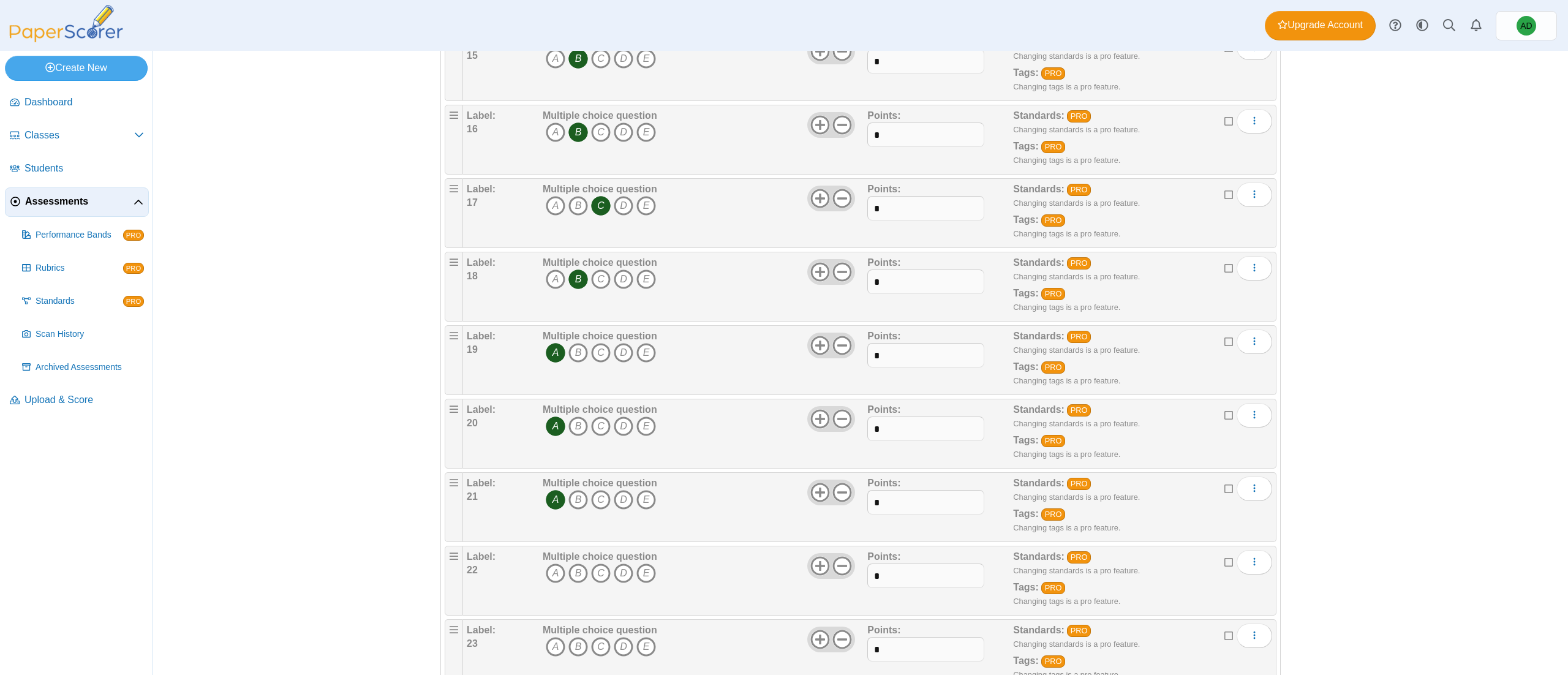
scroll to position [1372, 0]
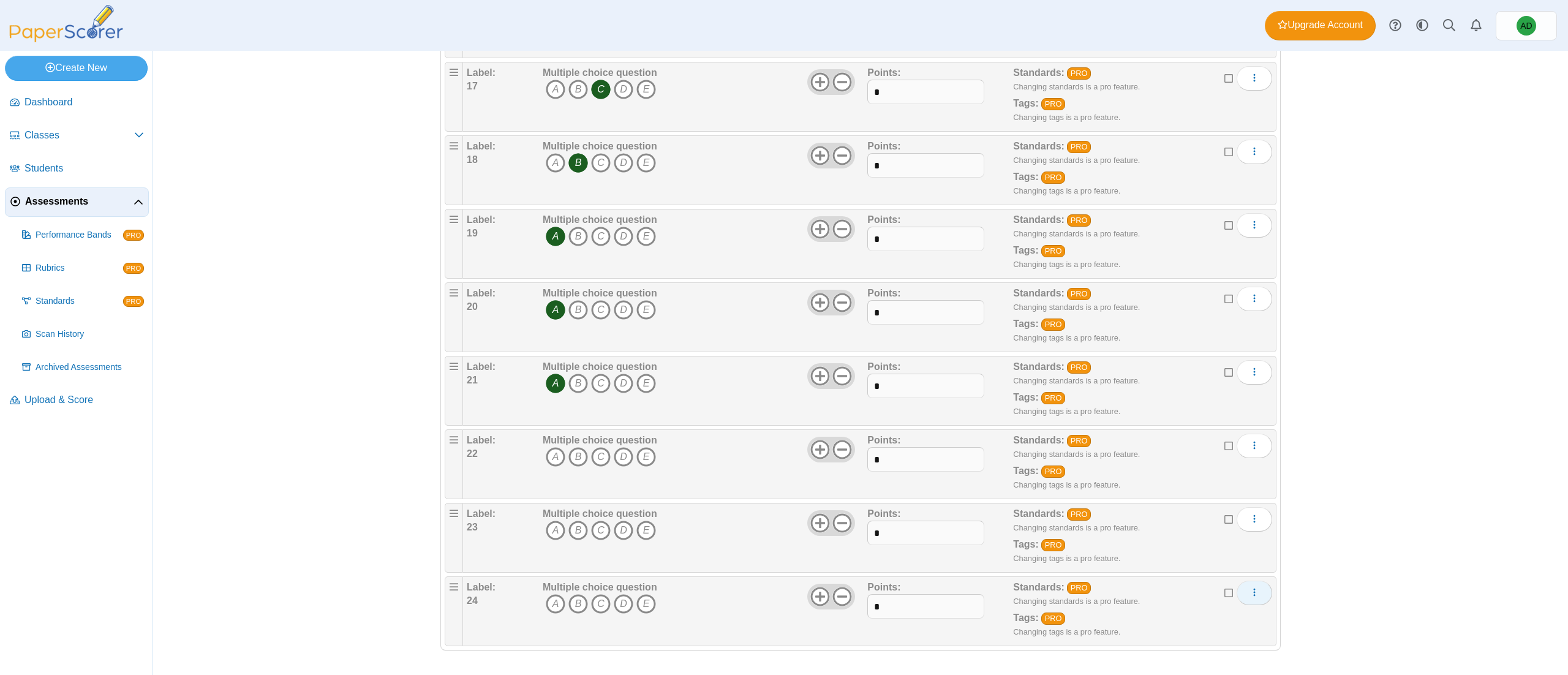
click at [1250, 597] on button "More options" at bounding box center [1255, 593] width 35 height 25
click at [1198, 568] on link "Delete" at bounding box center [1189, 568] width 147 height 18
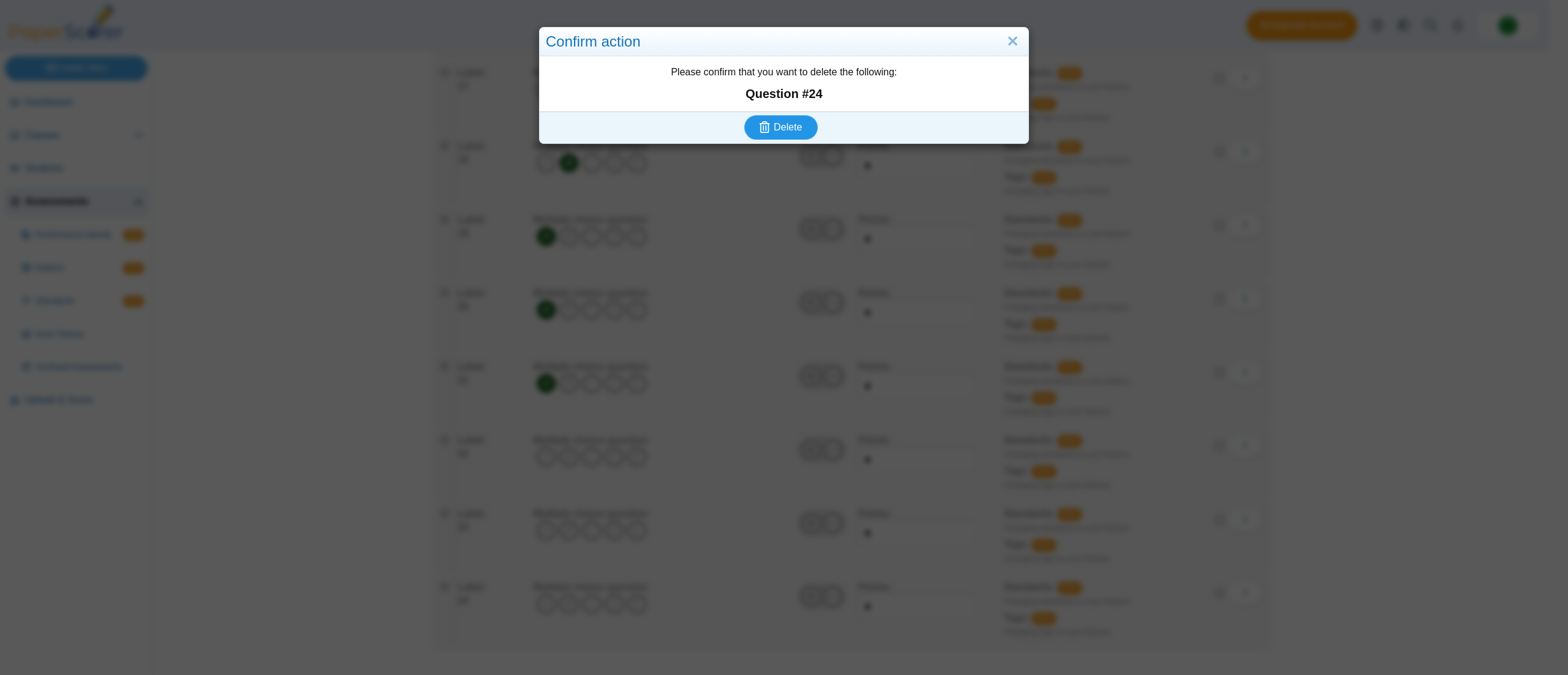
click at [796, 131] on button "Delete" at bounding box center [781, 127] width 74 height 25
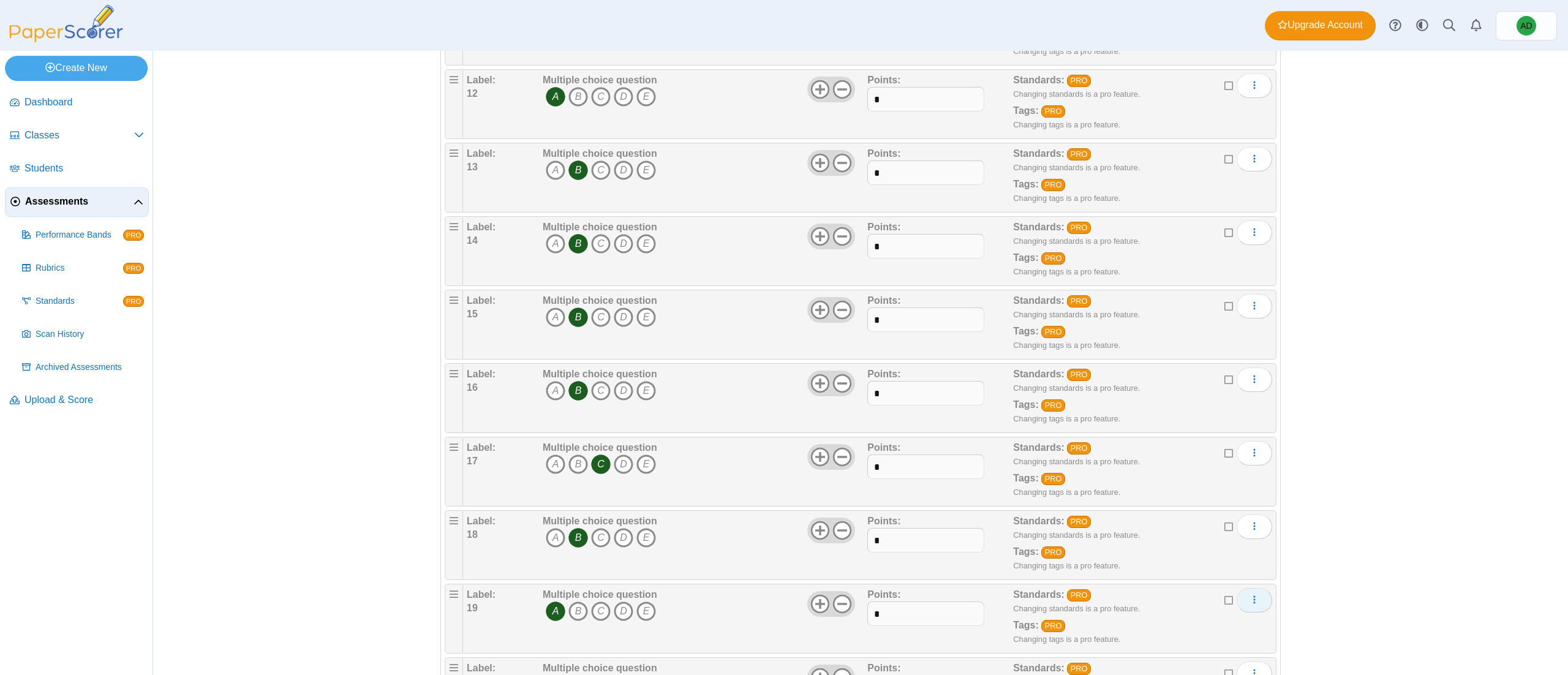
scroll to position [1298, 0]
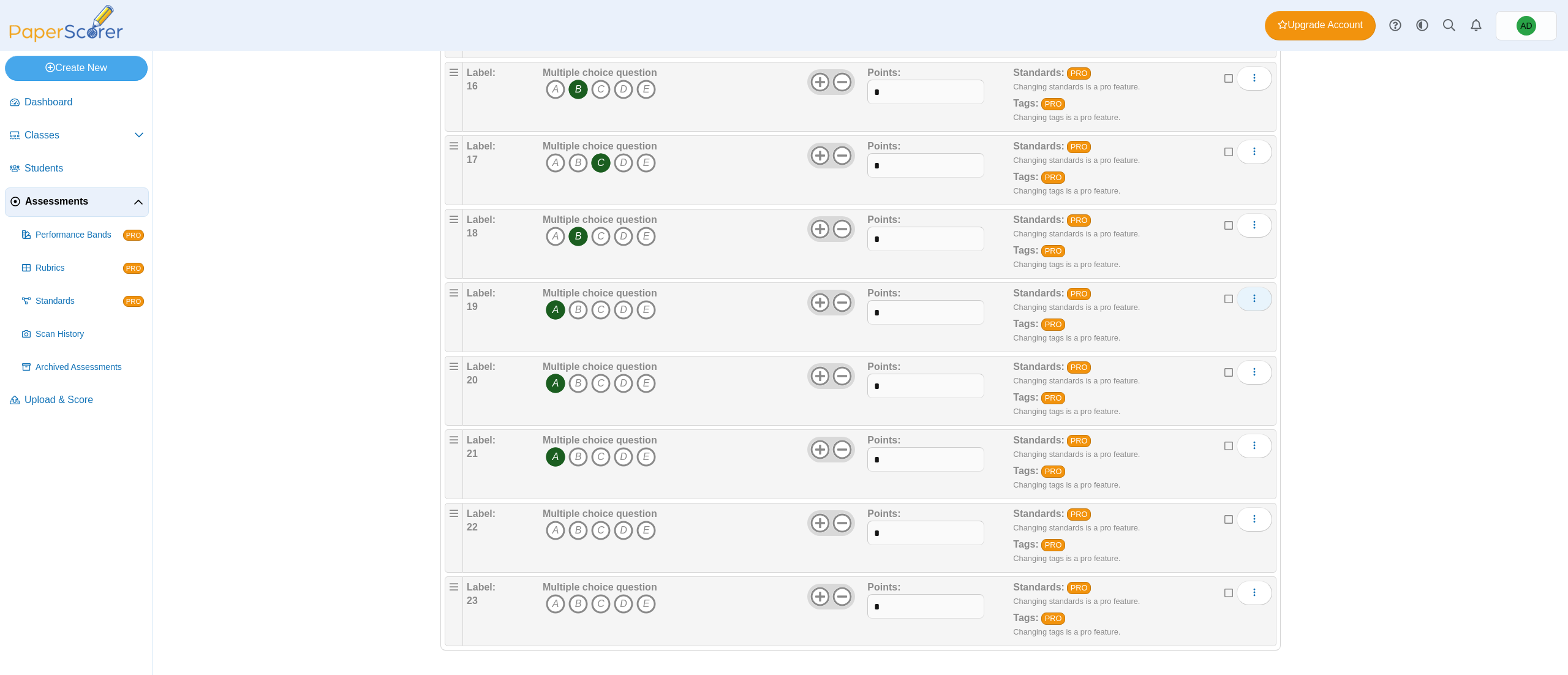
click at [1242, 606] on div "Edit Add alternate response Duplicate Delete" at bounding box center [1252, 611] width 40 height 61
click at [1250, 597] on icon "More options" at bounding box center [1255, 592] width 10 height 10
click at [1179, 568] on link "Delete" at bounding box center [1189, 567] width 147 height 18
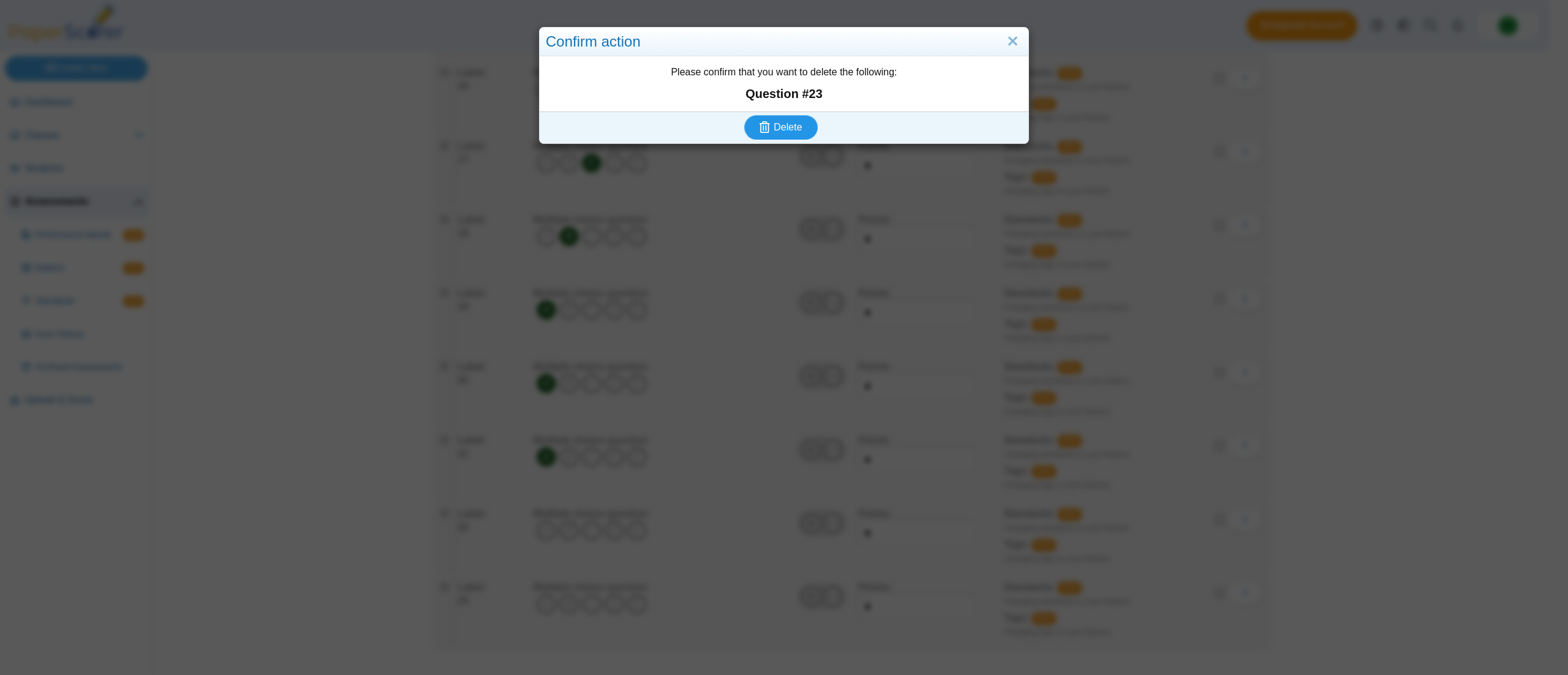
click at [795, 130] on button "Delete" at bounding box center [781, 127] width 74 height 25
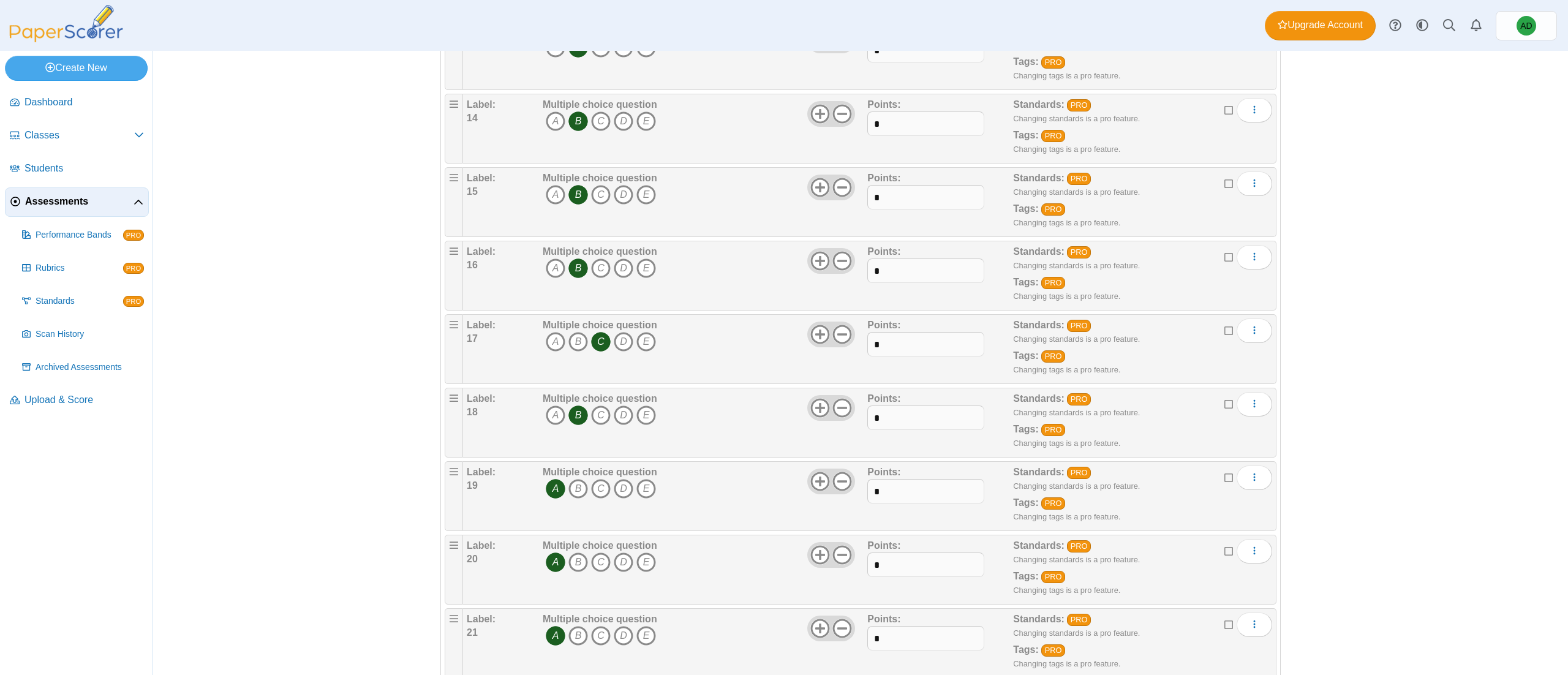
scroll to position [1223, 0]
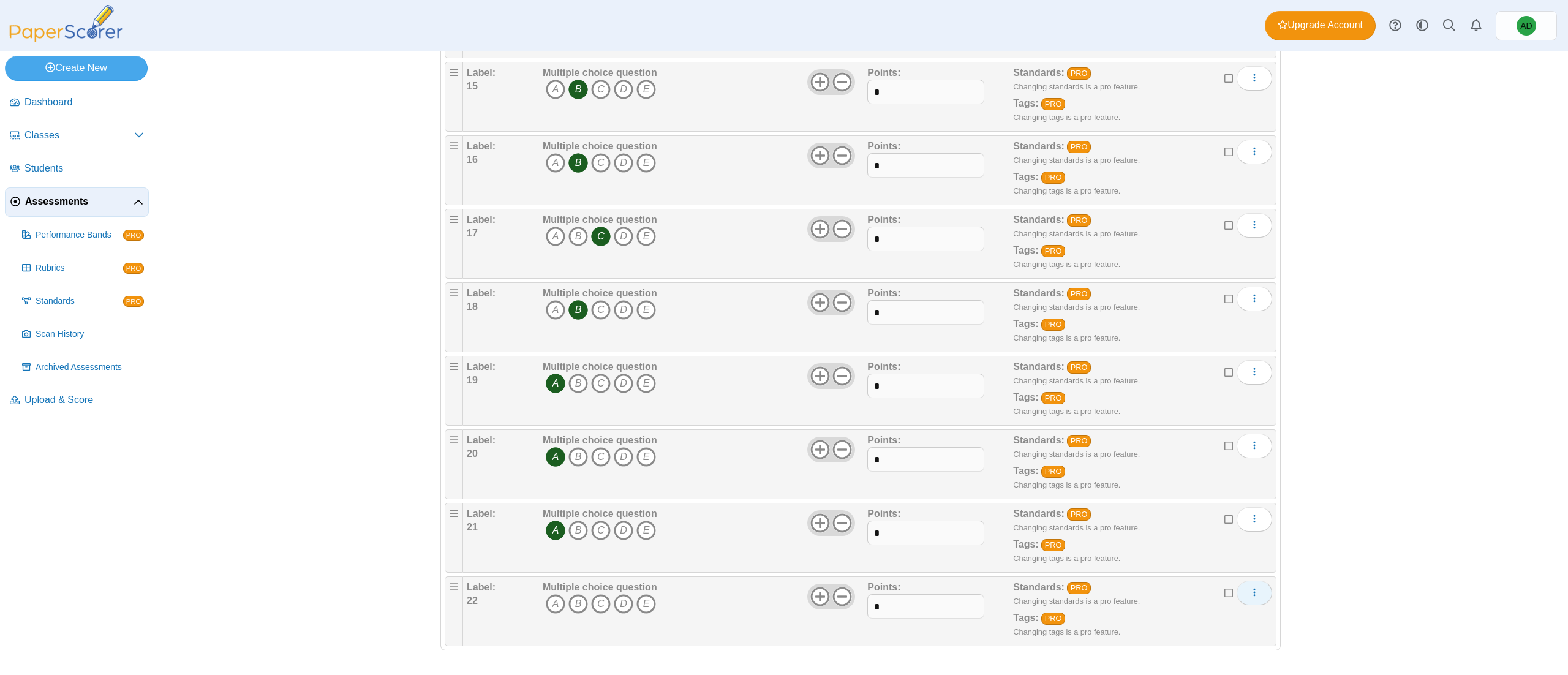
click at [1237, 589] on button "More options" at bounding box center [1255, 593] width 35 height 25
click at [1212, 564] on link "Delete" at bounding box center [1189, 567] width 147 height 18
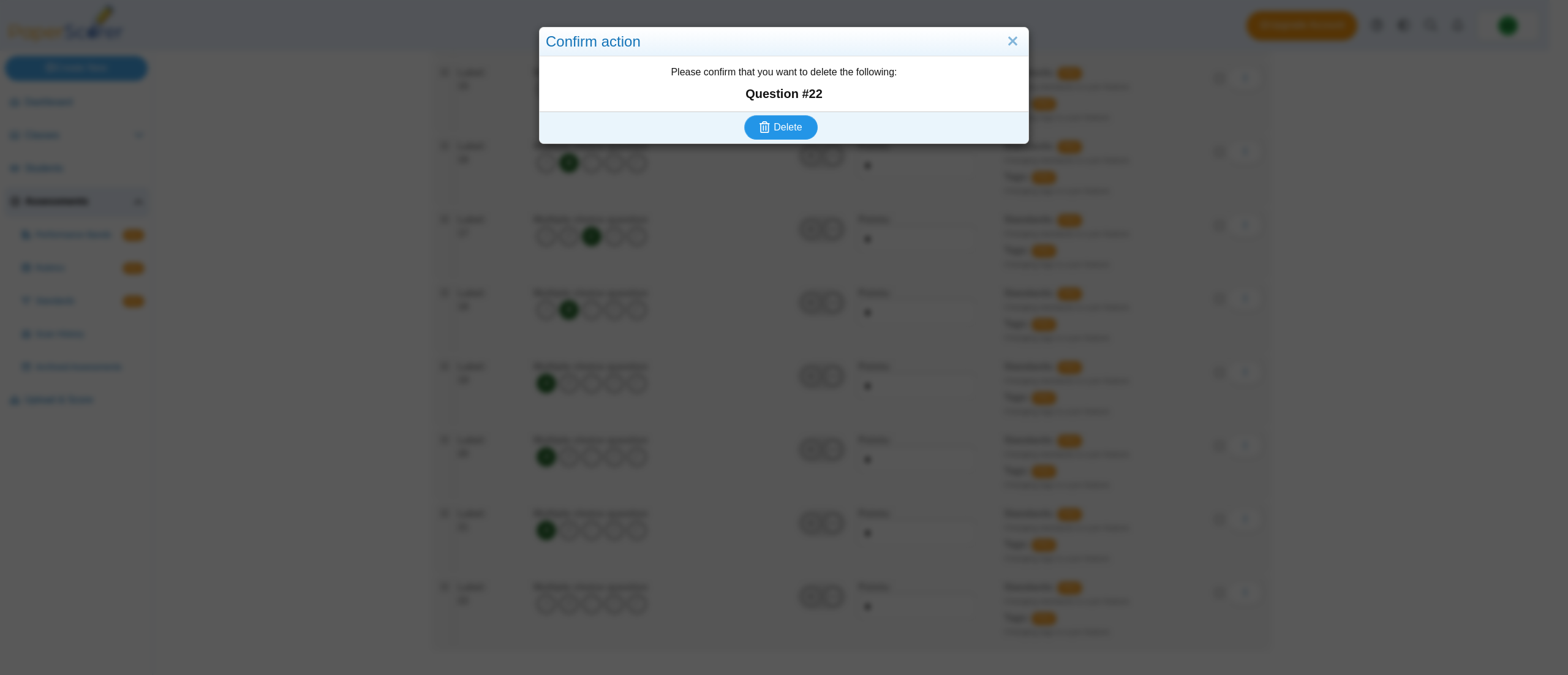
click at [784, 130] on span "Delete" at bounding box center [788, 127] width 28 height 10
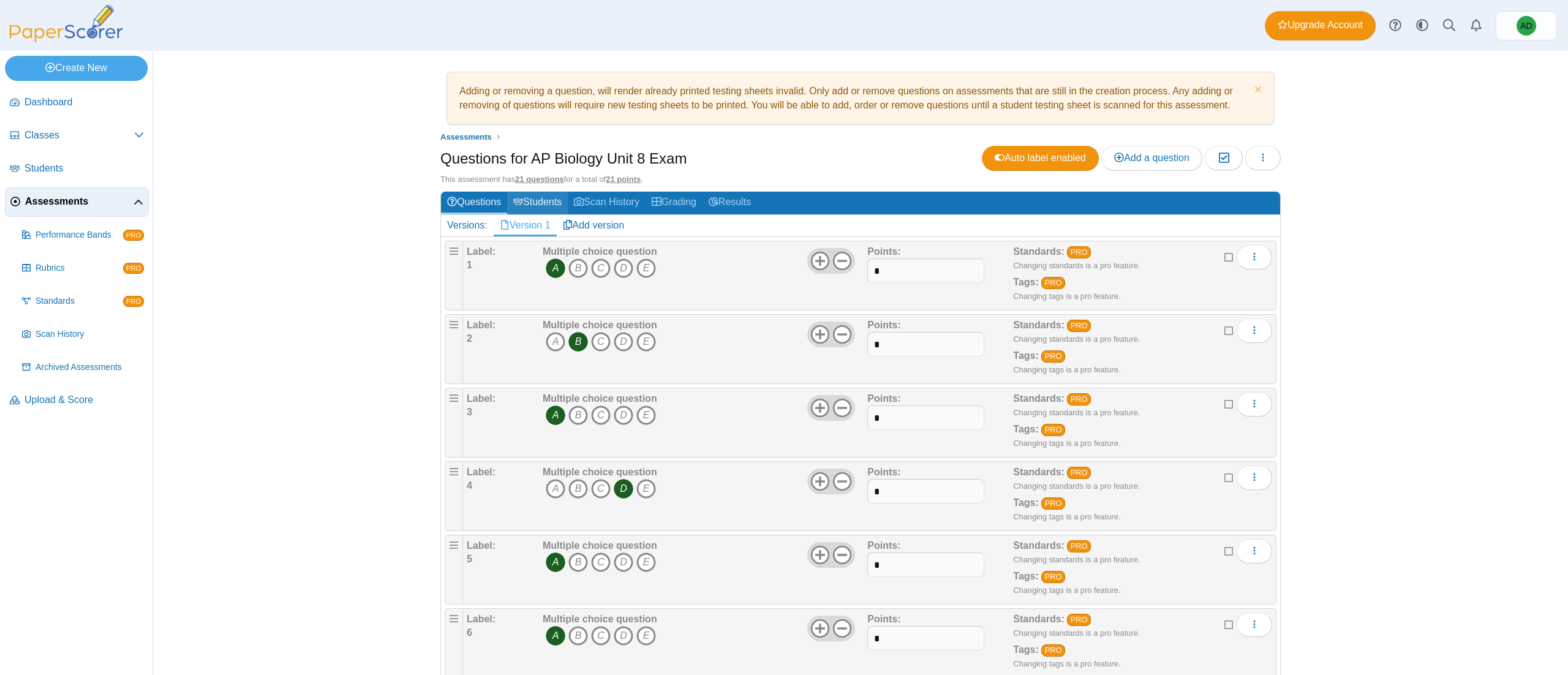
click at [526, 207] on link "Students" at bounding box center [538, 203] width 61 height 22
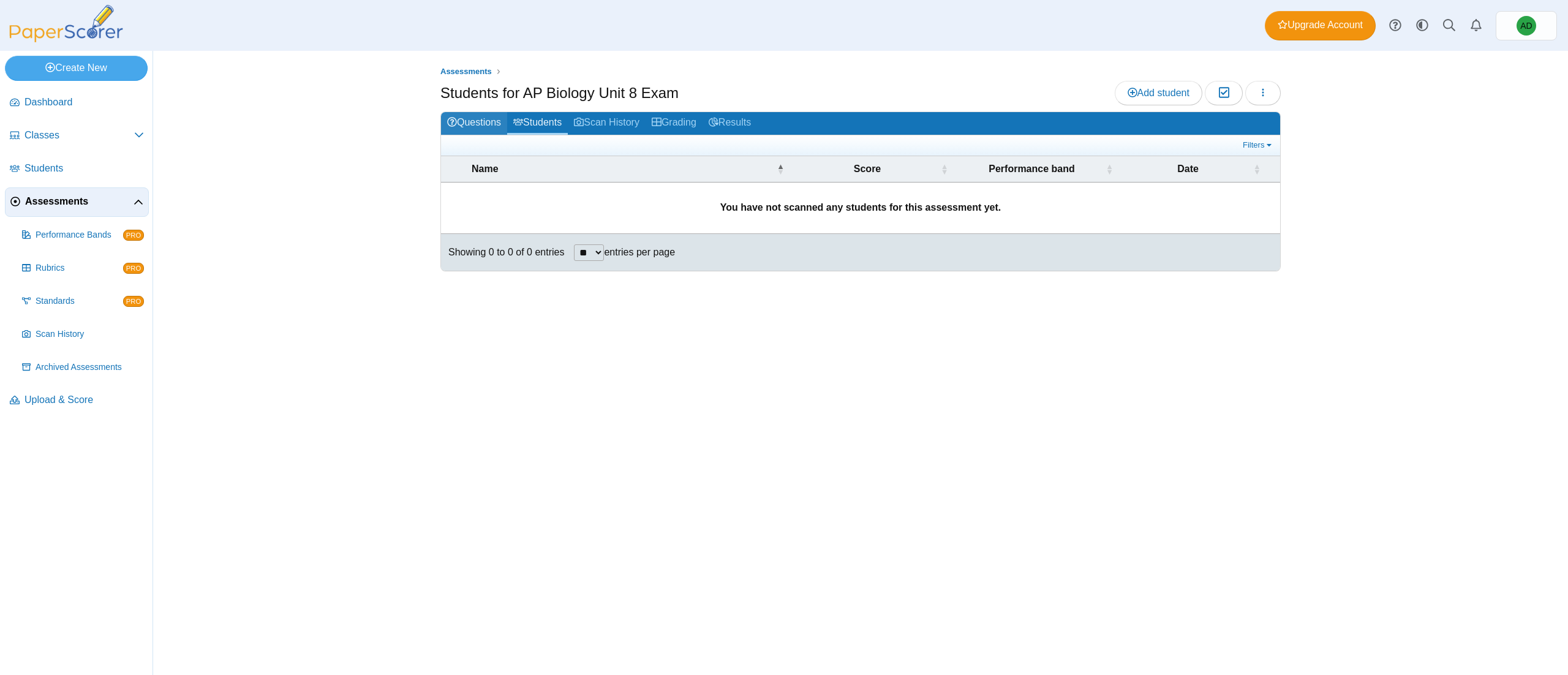
click at [493, 133] on link "Questions" at bounding box center [474, 123] width 67 height 22
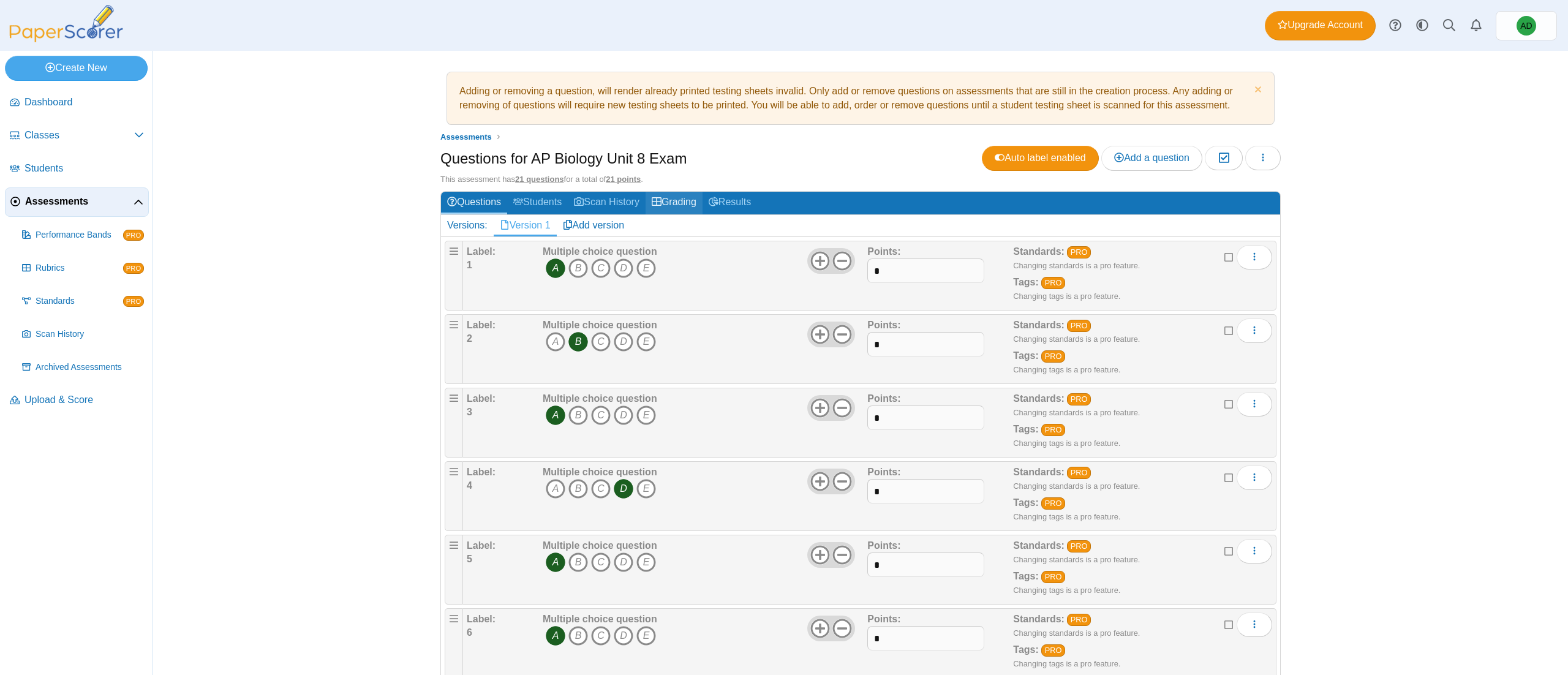
click at [655, 202] on icon at bounding box center [657, 201] width 10 height 10
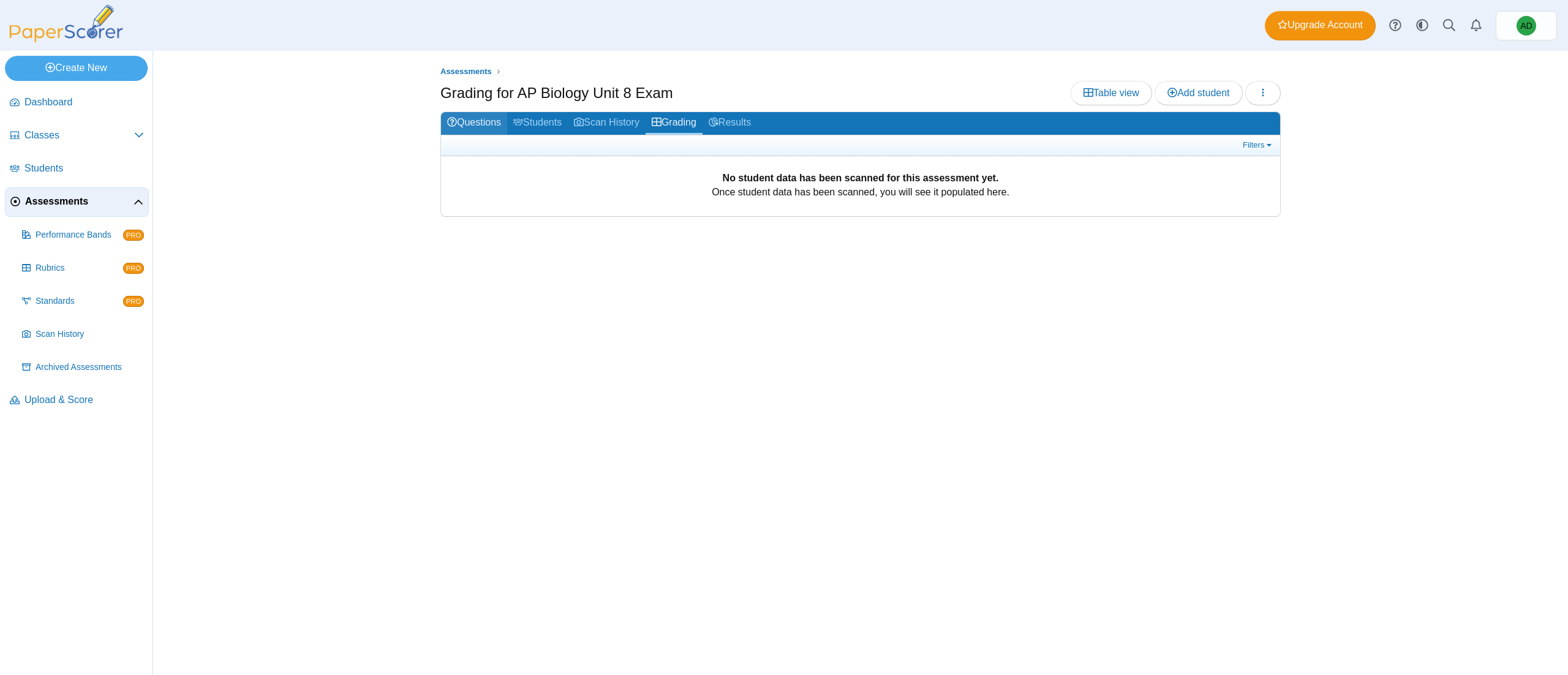
click at [457, 125] on icon at bounding box center [452, 122] width 10 height 10
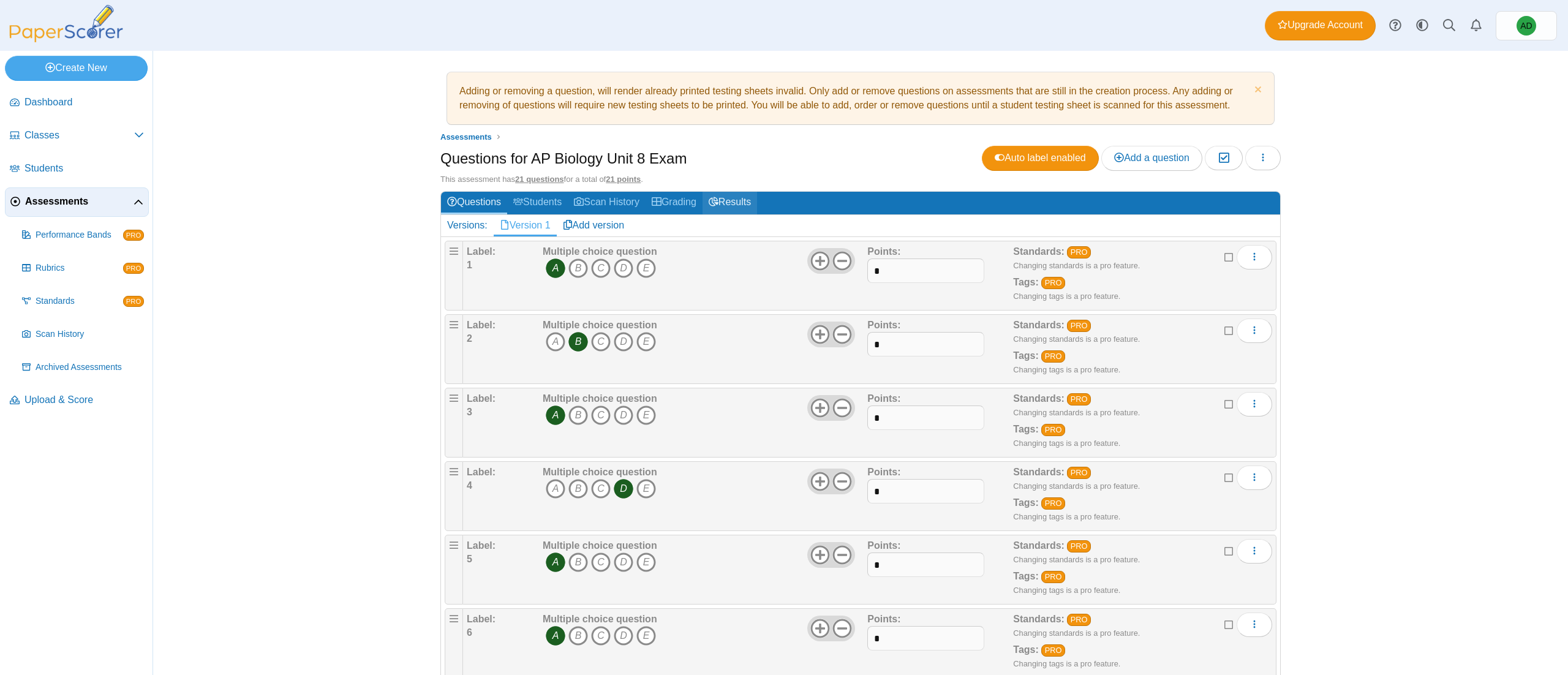
click at [740, 200] on link "Results" at bounding box center [730, 203] width 54 height 22
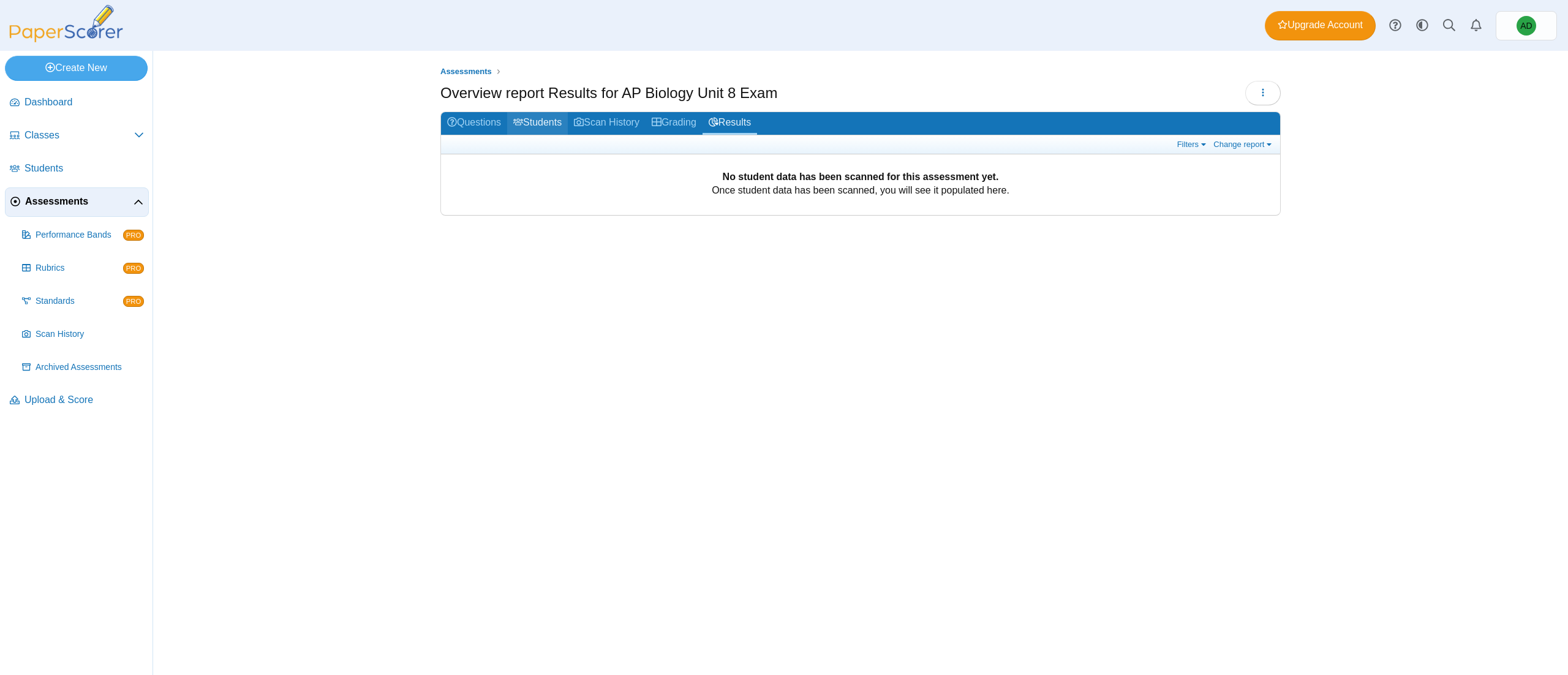
click at [523, 119] on use at bounding box center [518, 122] width 10 height 6
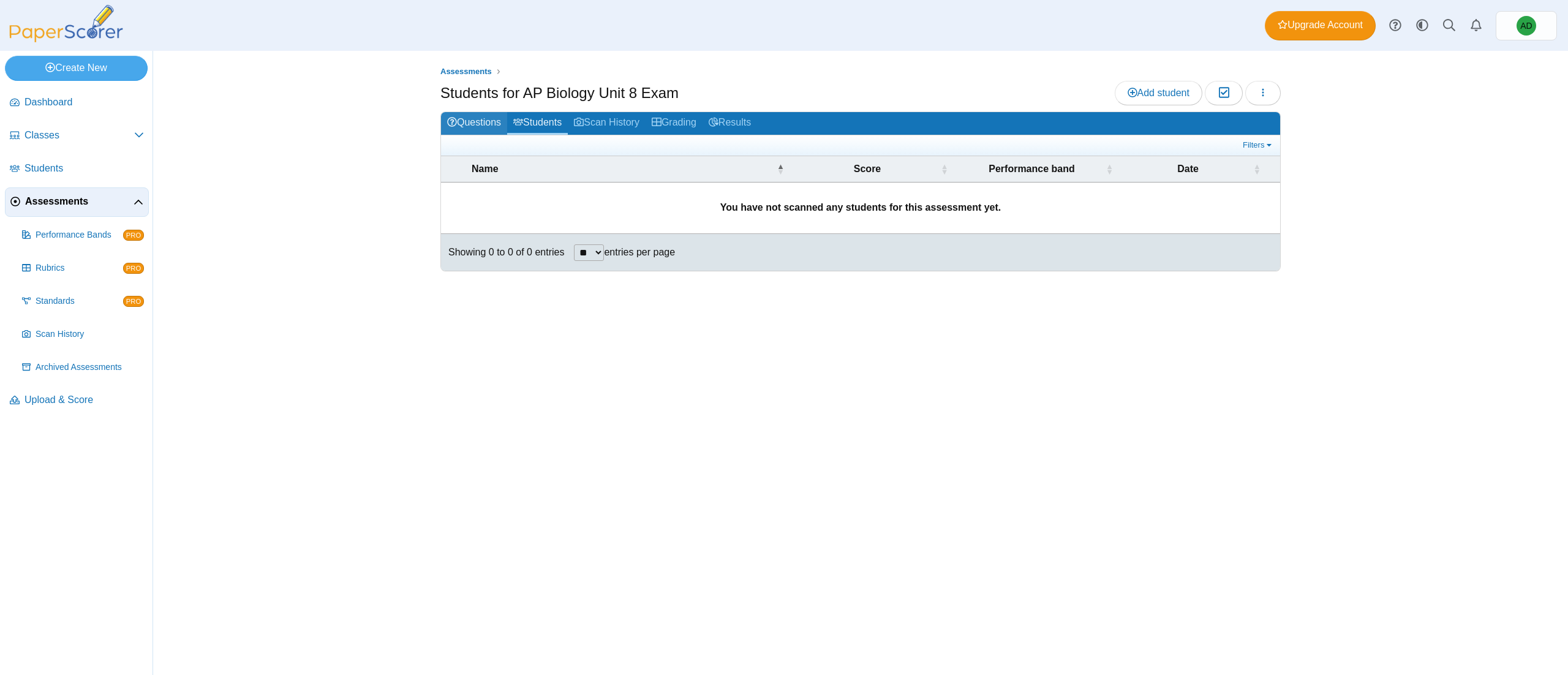
click at [467, 119] on link "Questions" at bounding box center [474, 123] width 67 height 22
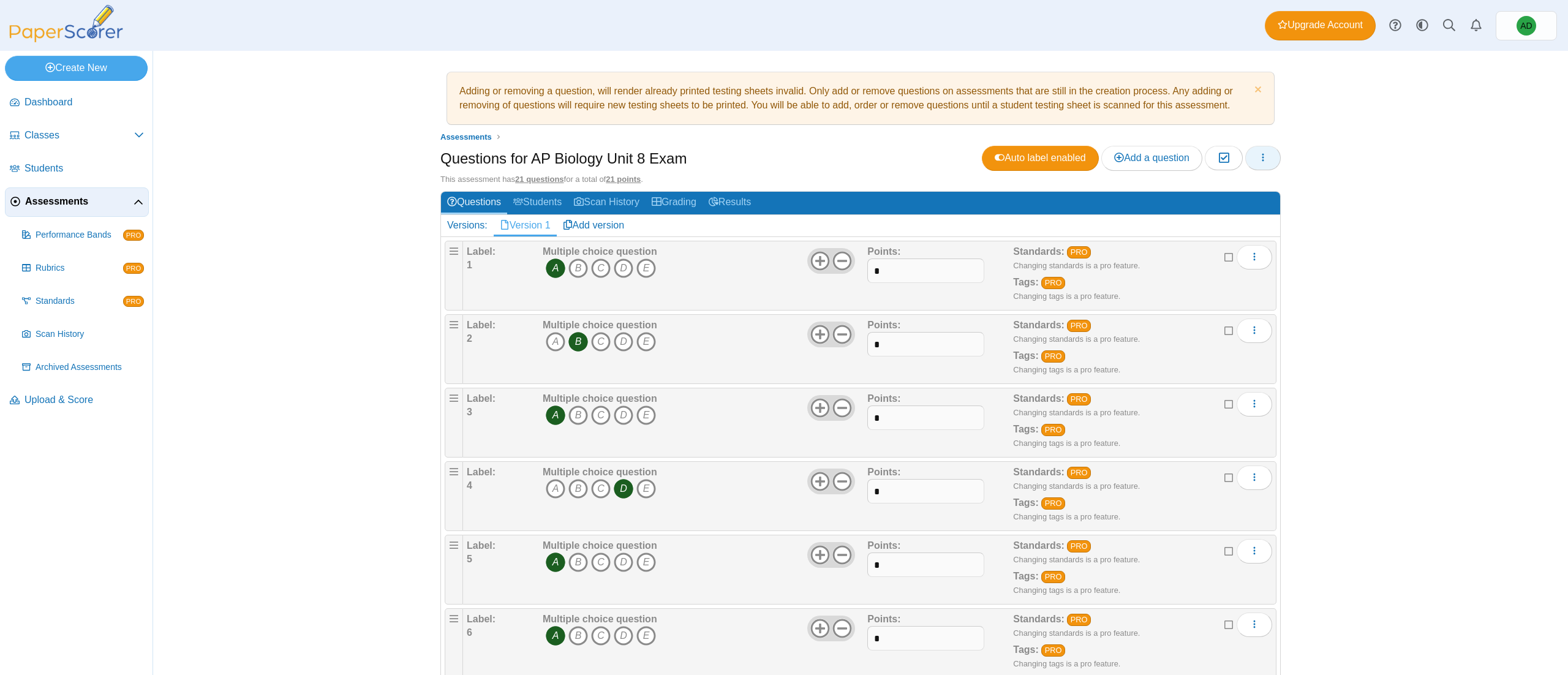
click at [1245, 155] on button "button" at bounding box center [1263, 158] width 35 height 25
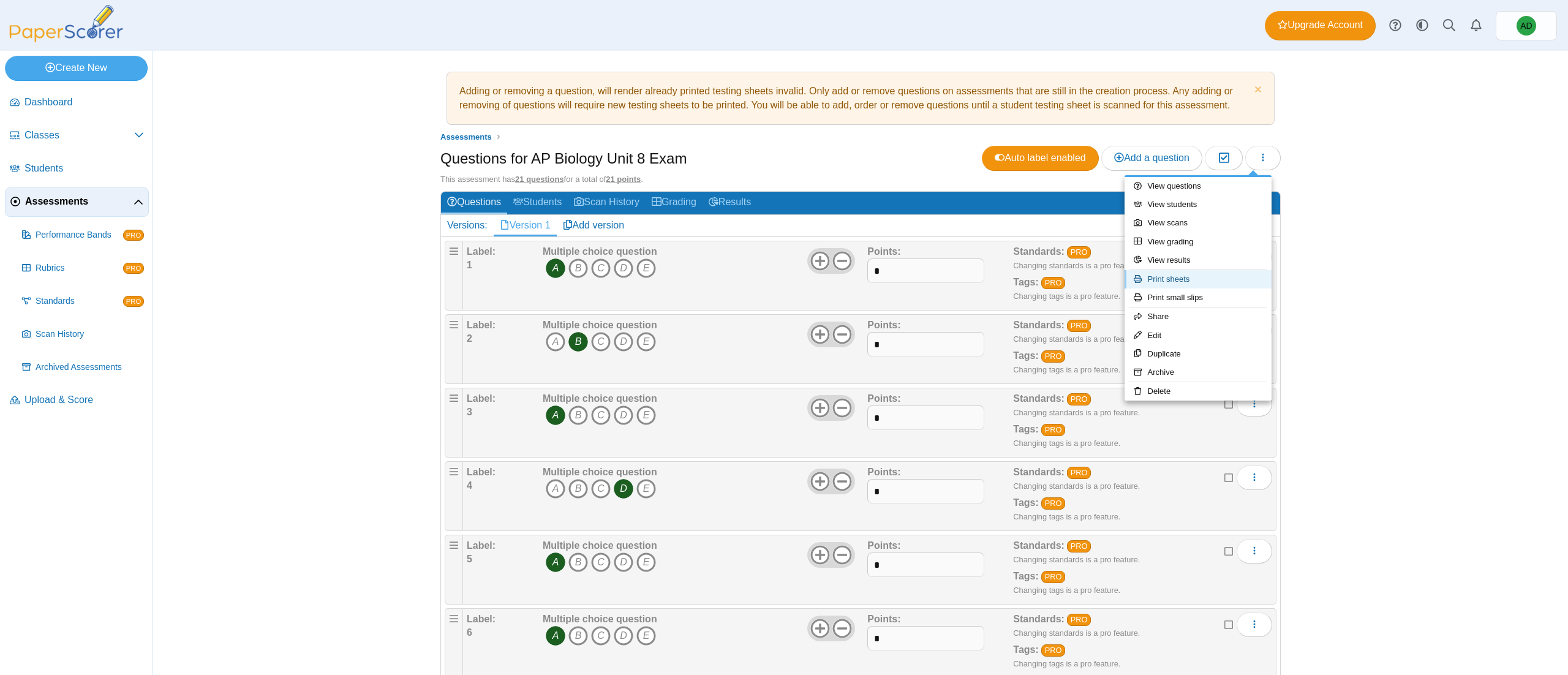
click at [1230, 285] on link "Print sheets" at bounding box center [1199, 279] width 147 height 18
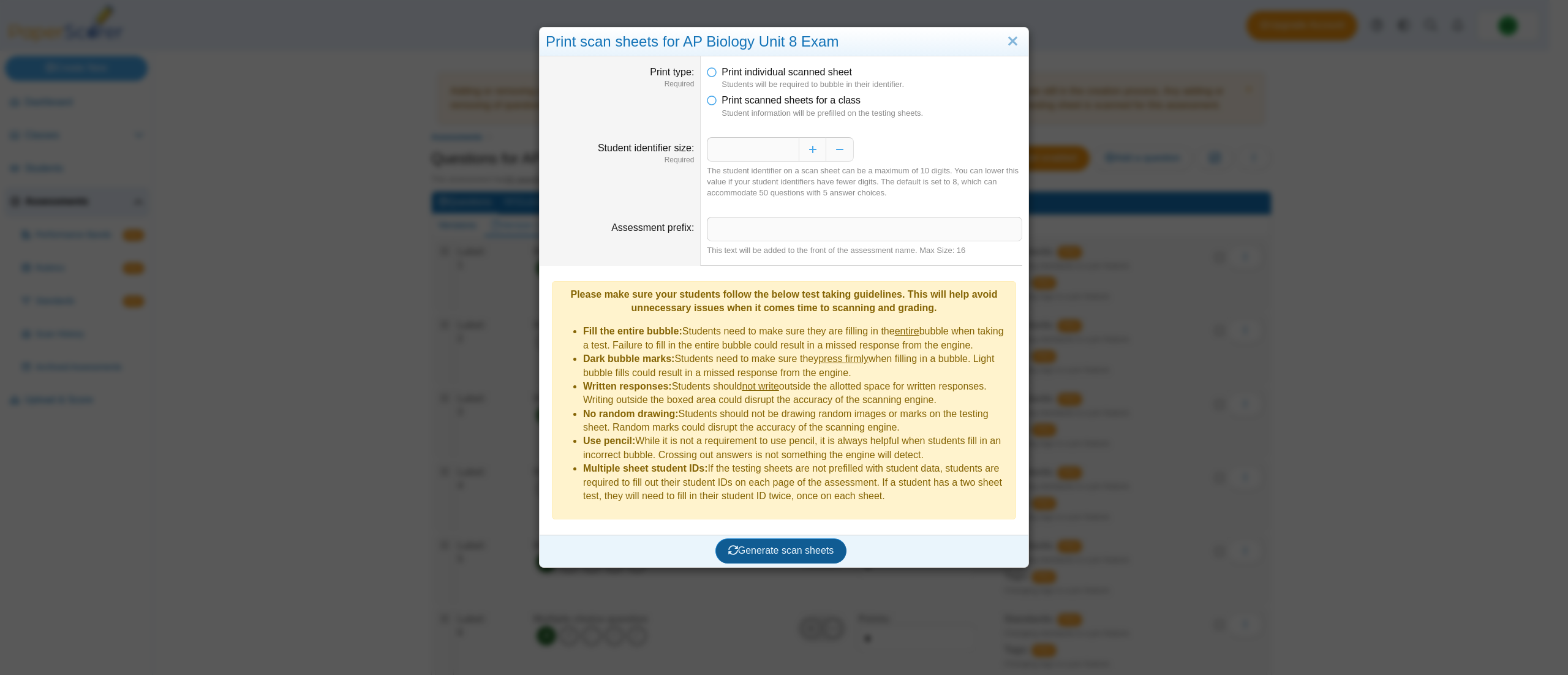
click at [780, 544] on span "Generate scan sheets" at bounding box center [781, 549] width 106 height 10
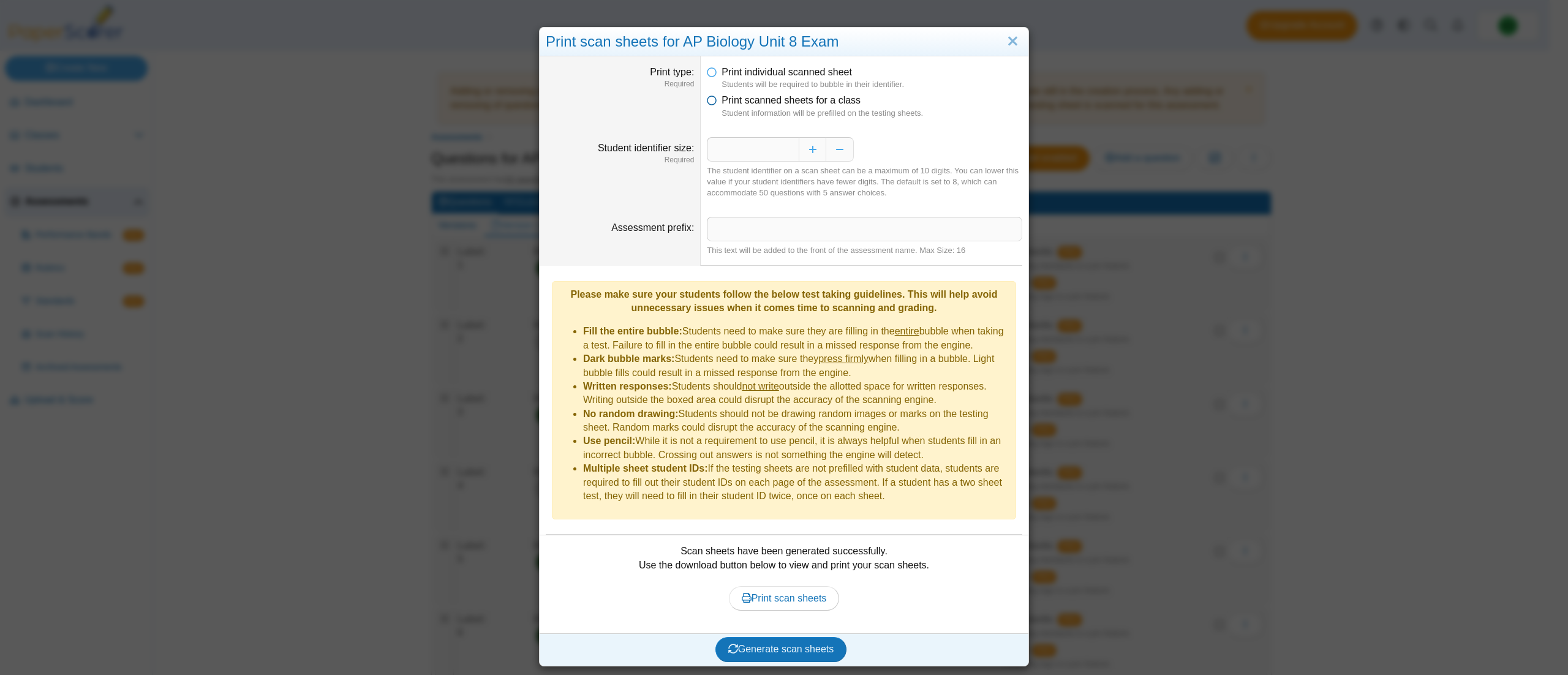
click at [707, 102] on icon at bounding box center [711, 98] width 10 height 9
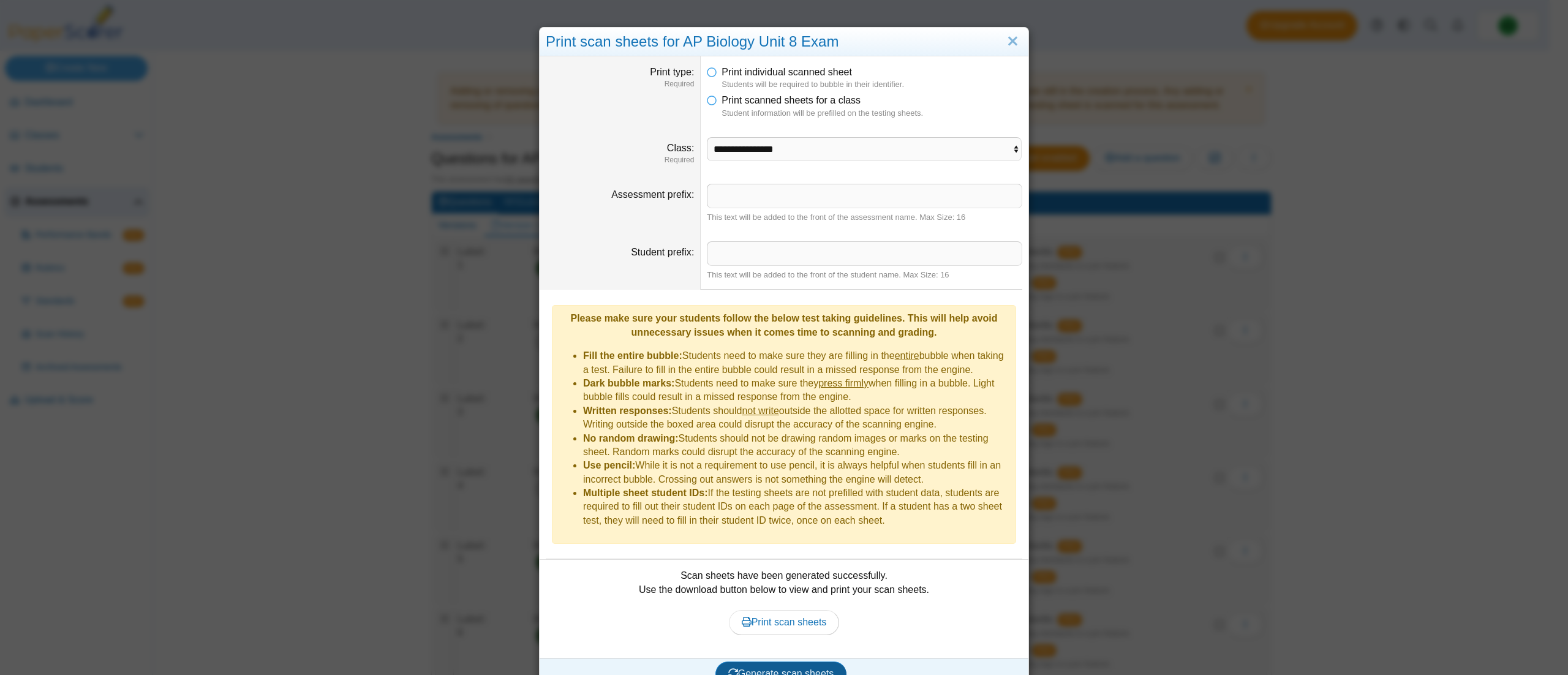
click at [804, 668] on span "Generate scan sheets" at bounding box center [781, 673] width 106 height 10
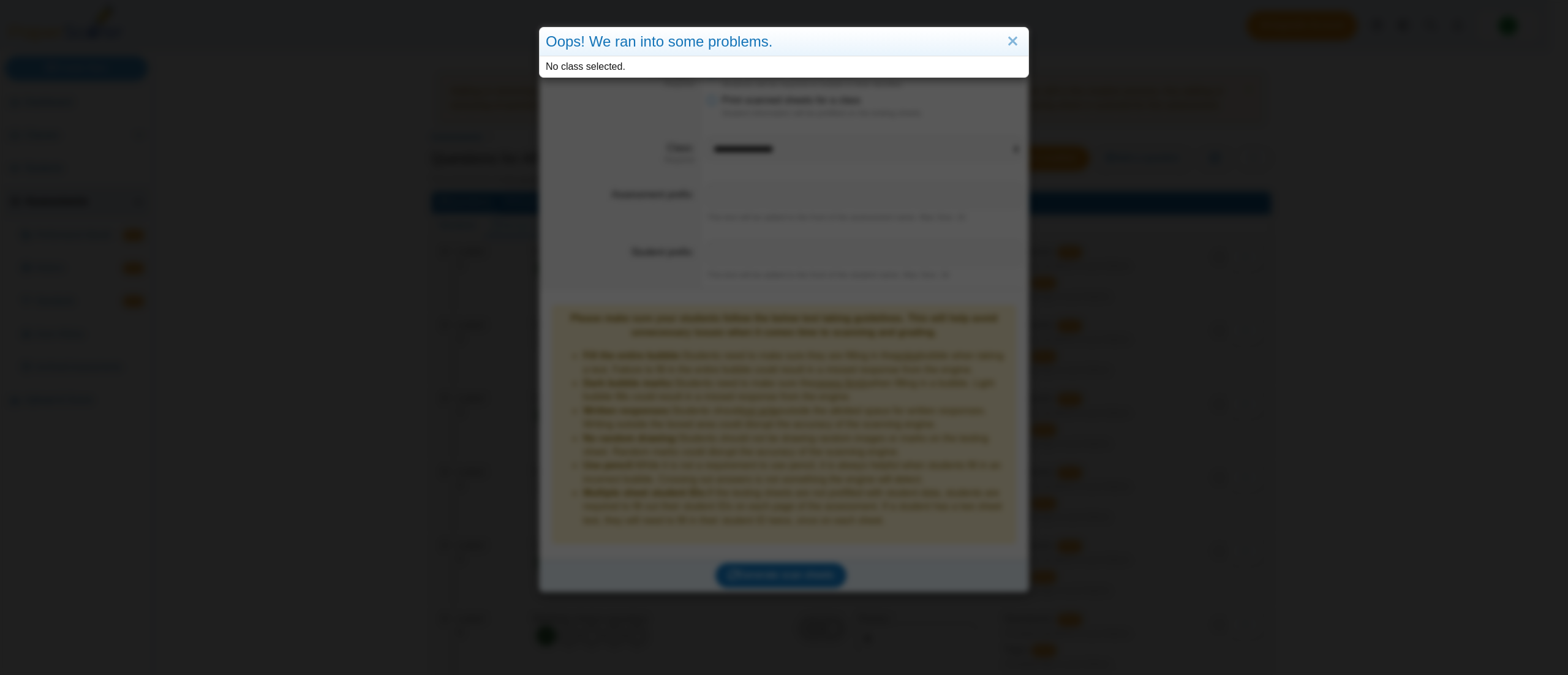
click at [936, 62] on div "No class selected." at bounding box center [784, 66] width 477 height 14
click at [1010, 43] on link "Close" at bounding box center [1013, 42] width 19 height 21
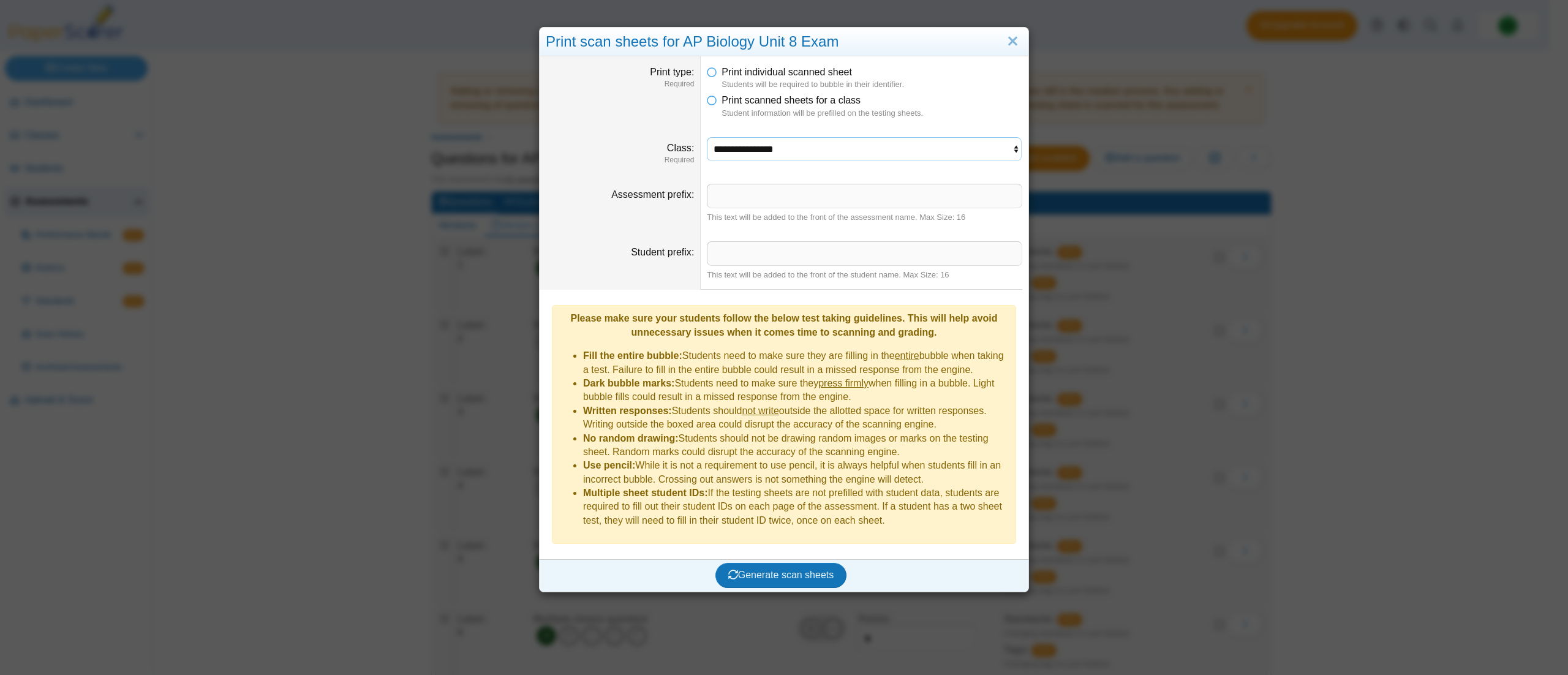
click at [755, 151] on select "**********" at bounding box center [864, 149] width 315 height 25
select select "**********"
click at [707, 138] on select "**********" at bounding box center [864, 149] width 315 height 25
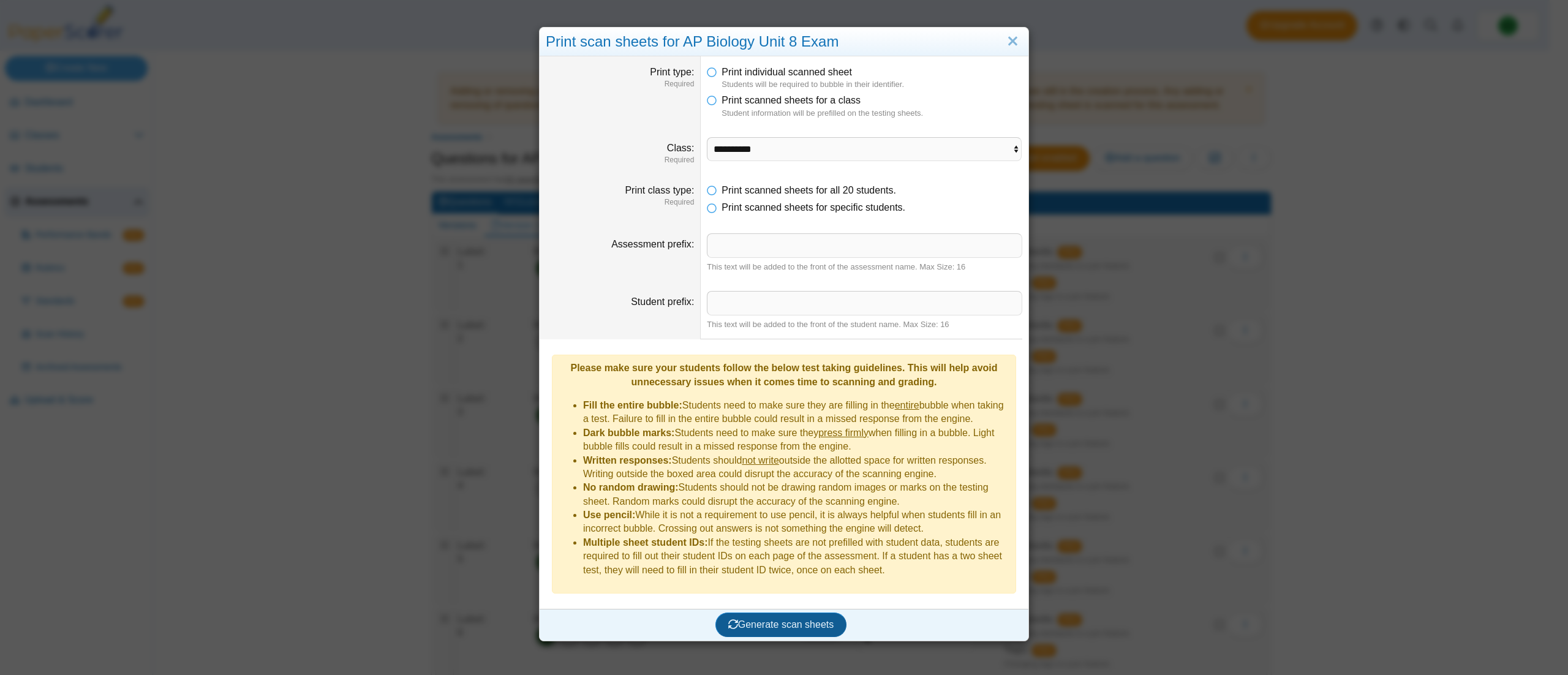
click at [788, 619] on span "Generate scan sheets" at bounding box center [781, 624] width 106 height 10
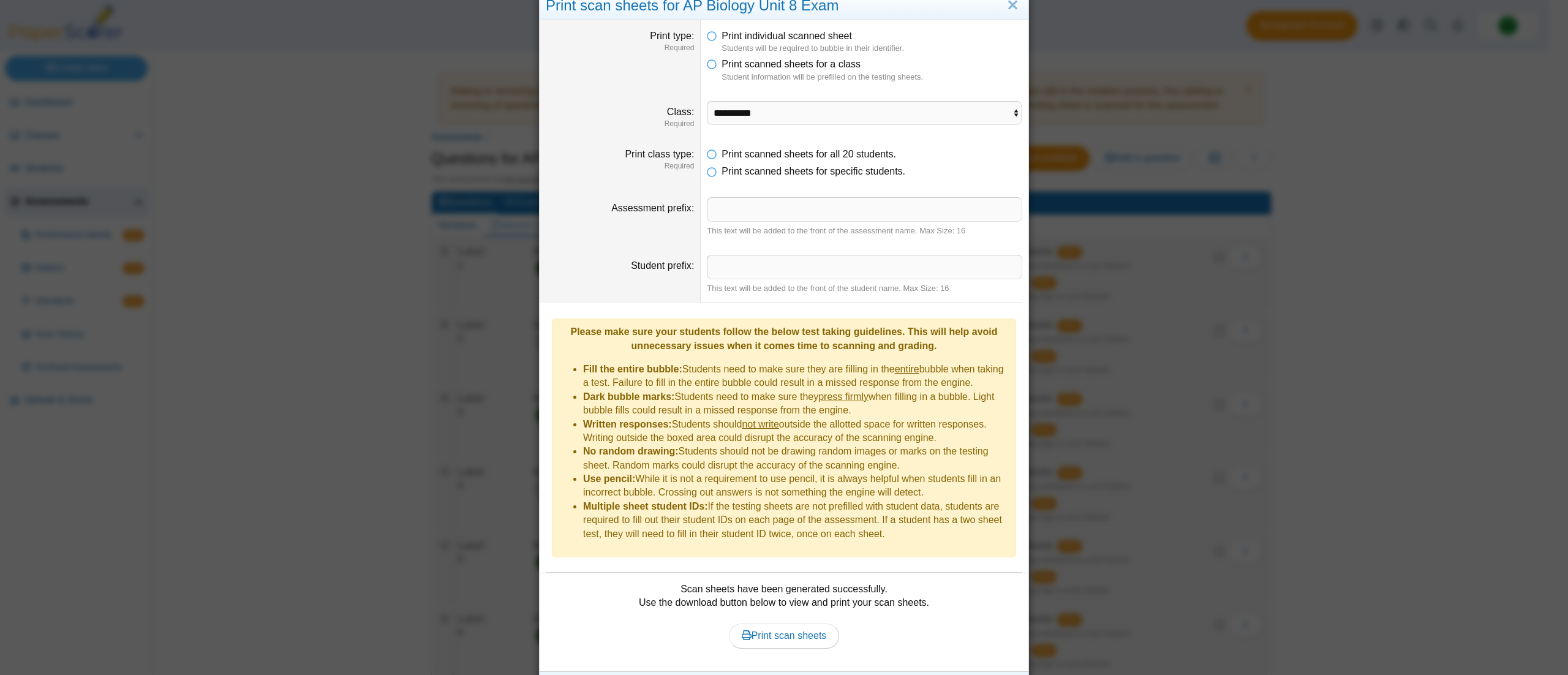
scroll to position [56, 0]
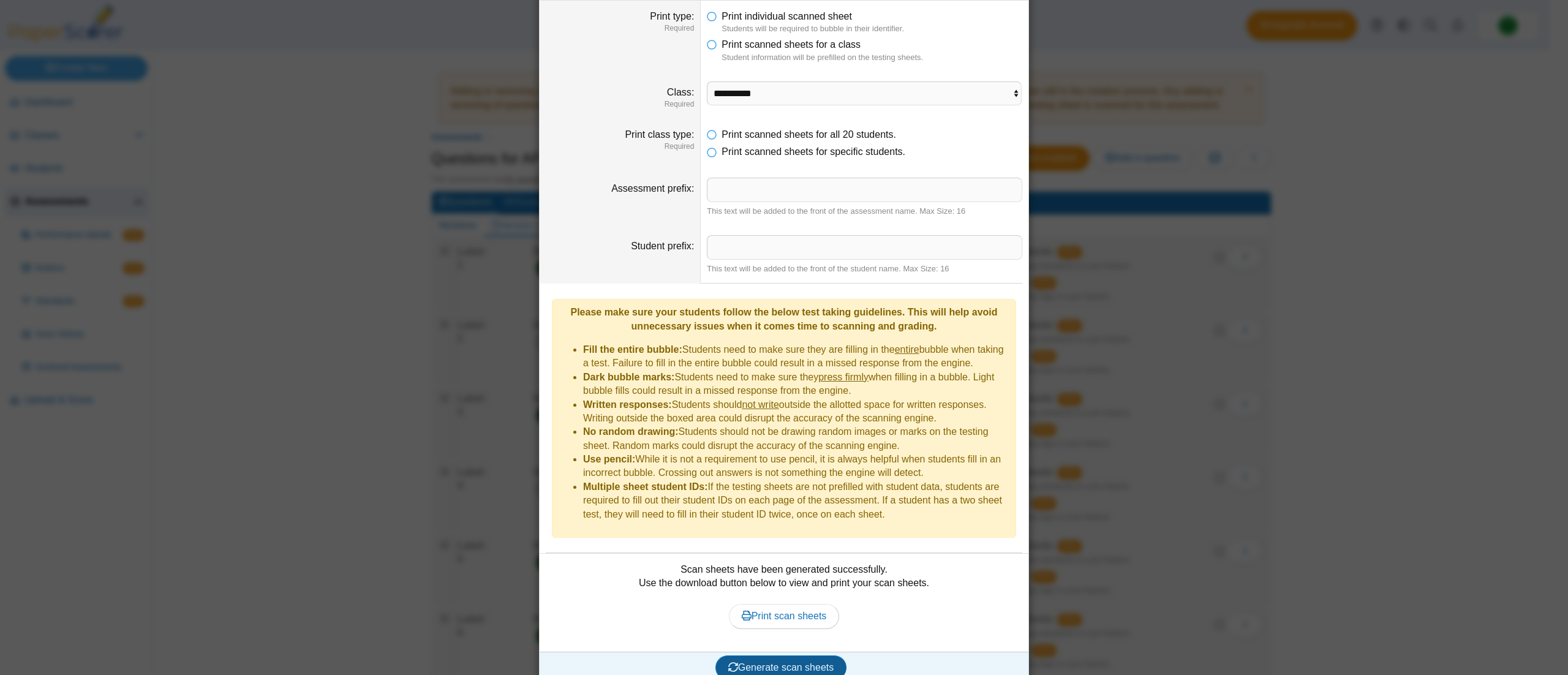
click at [795, 662] on span "Generate scan sheets" at bounding box center [781, 667] width 106 height 10
click at [797, 610] on span "Print scan sheets" at bounding box center [784, 615] width 85 height 10
click at [1311, 332] on div "**********" at bounding box center [784, 337] width 1568 height 675
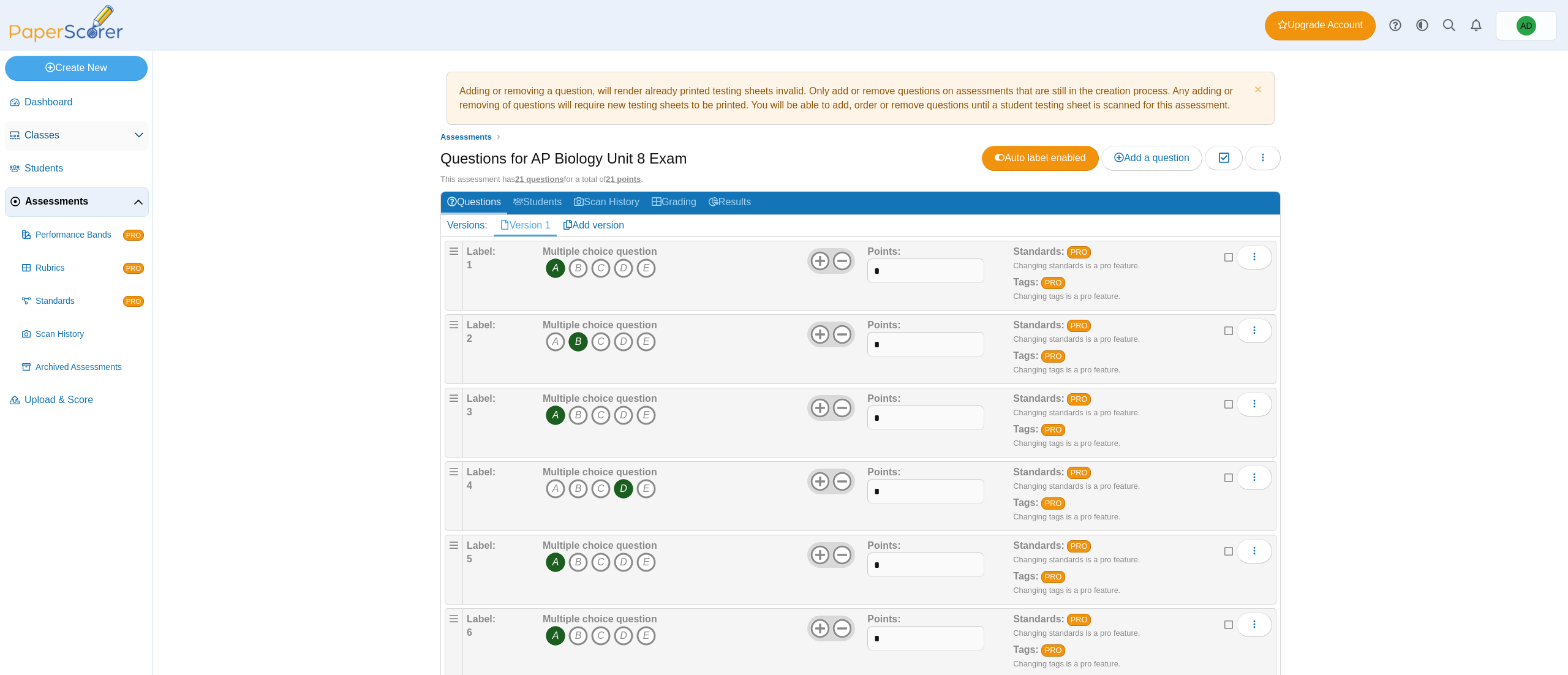
click at [79, 127] on link "Classes" at bounding box center [77, 135] width 144 height 30
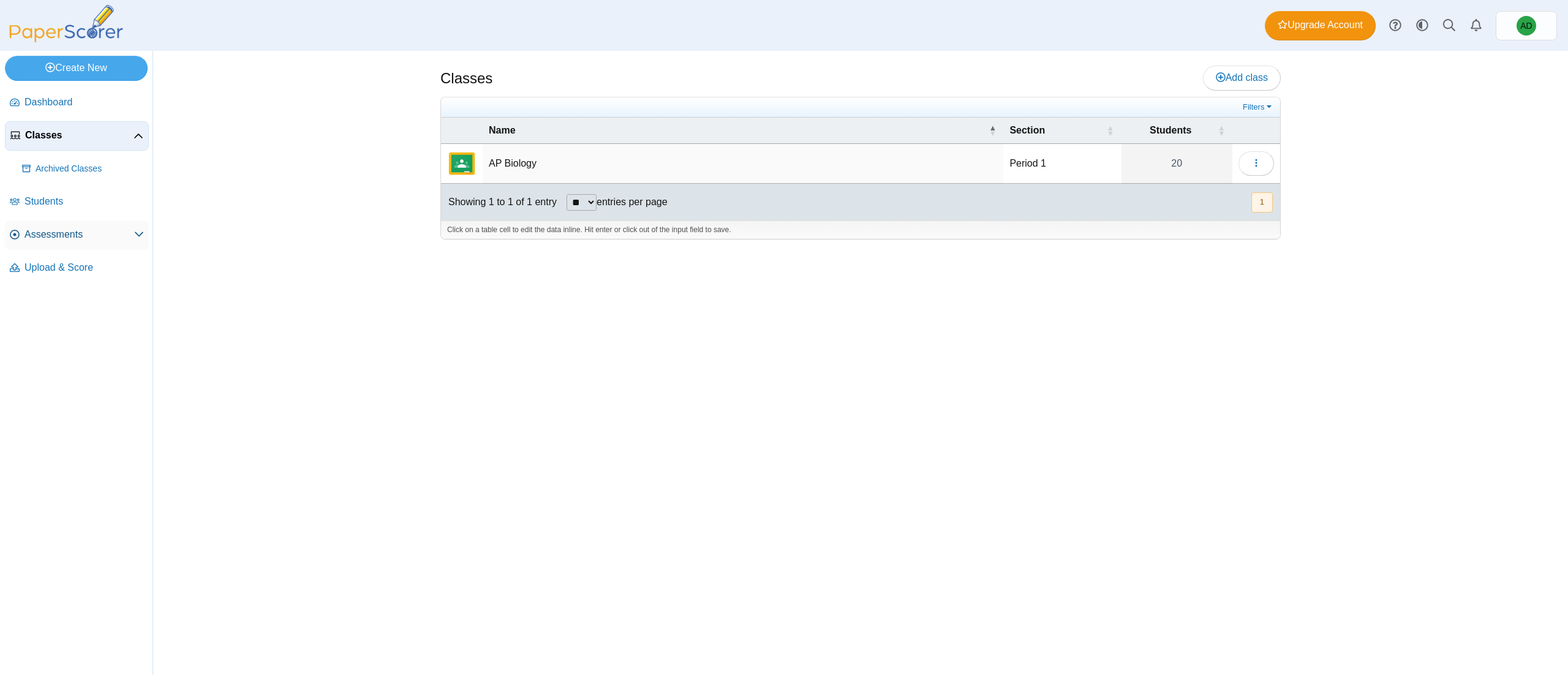
click at [100, 243] on link "Assessments" at bounding box center [77, 235] width 144 height 30
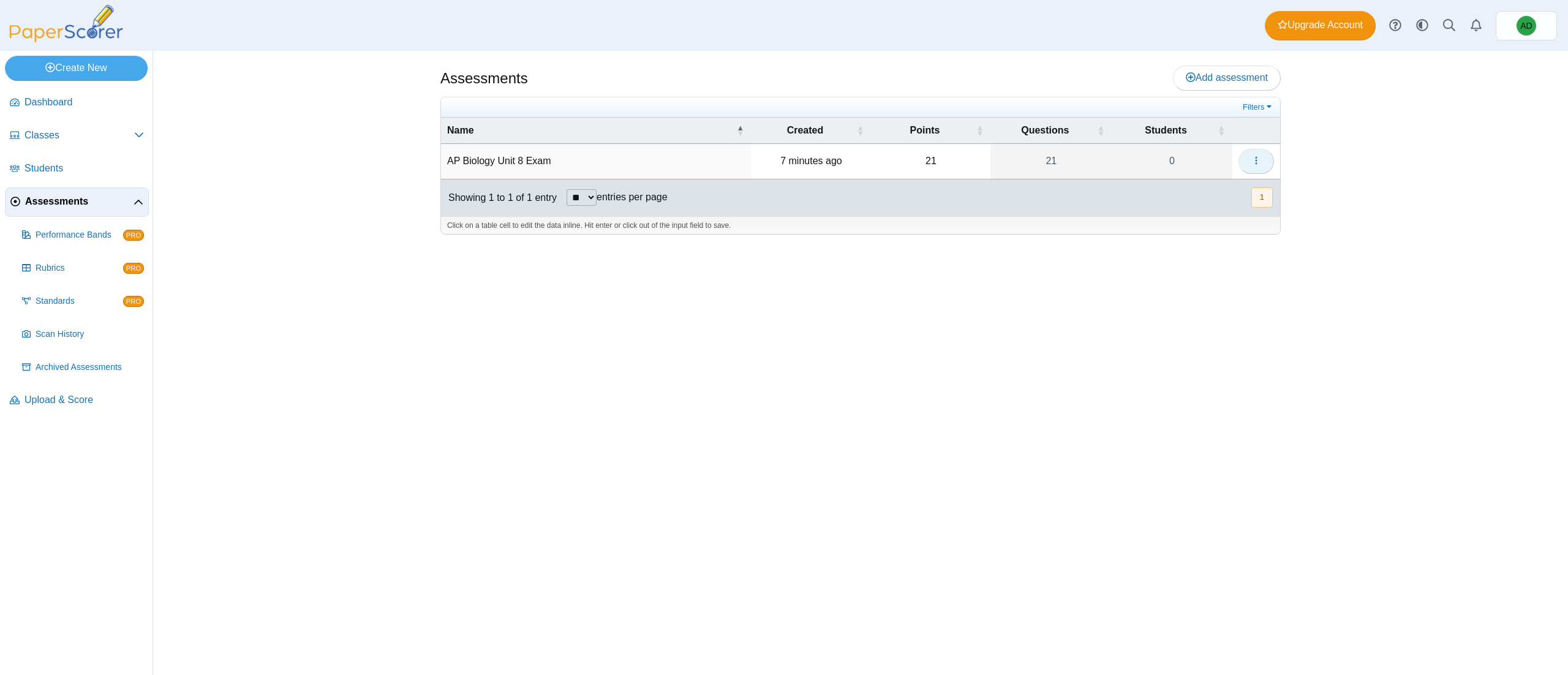
click at [1261, 167] on button "button" at bounding box center [1256, 161] width 35 height 25
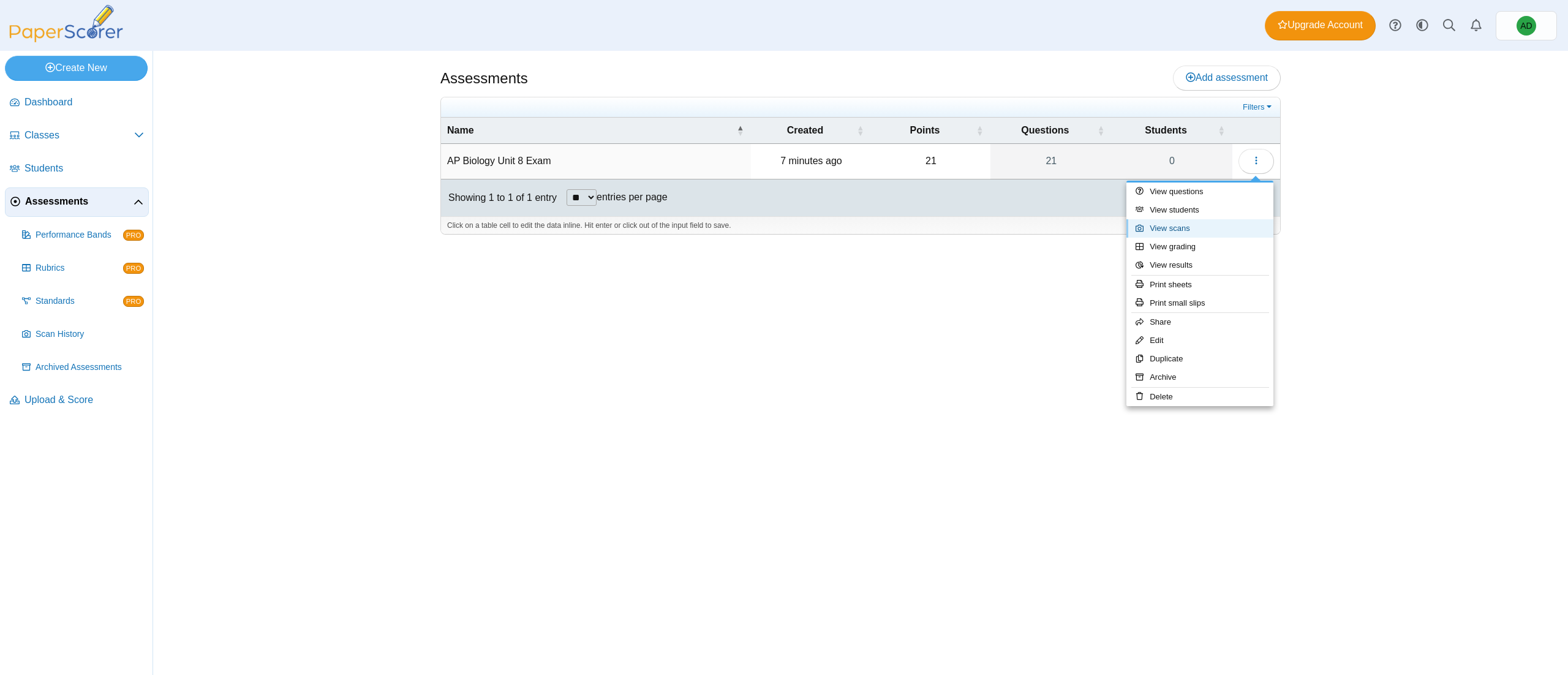
click at [1237, 233] on link "View scans" at bounding box center [1200, 228] width 147 height 18
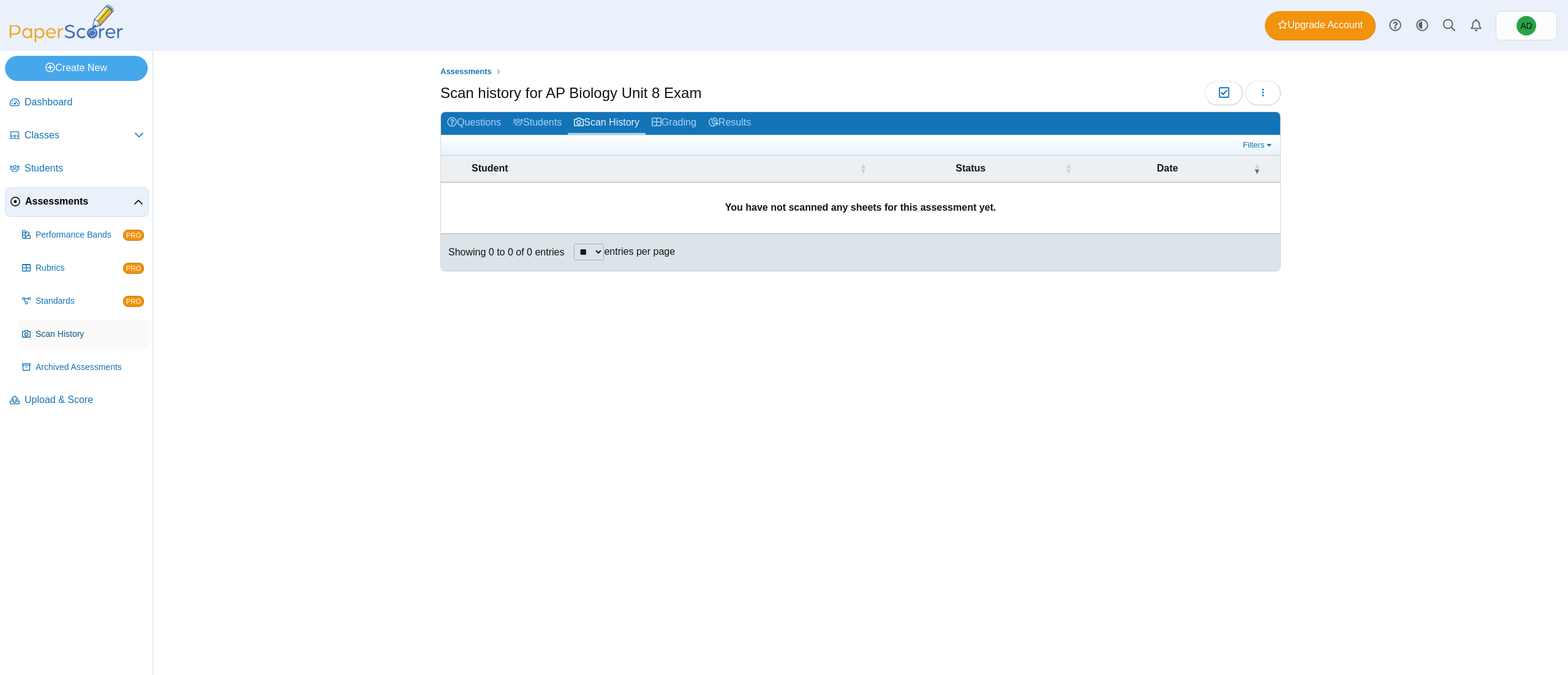
click at [119, 328] on span "Scan History" at bounding box center [89, 334] width 108 height 12
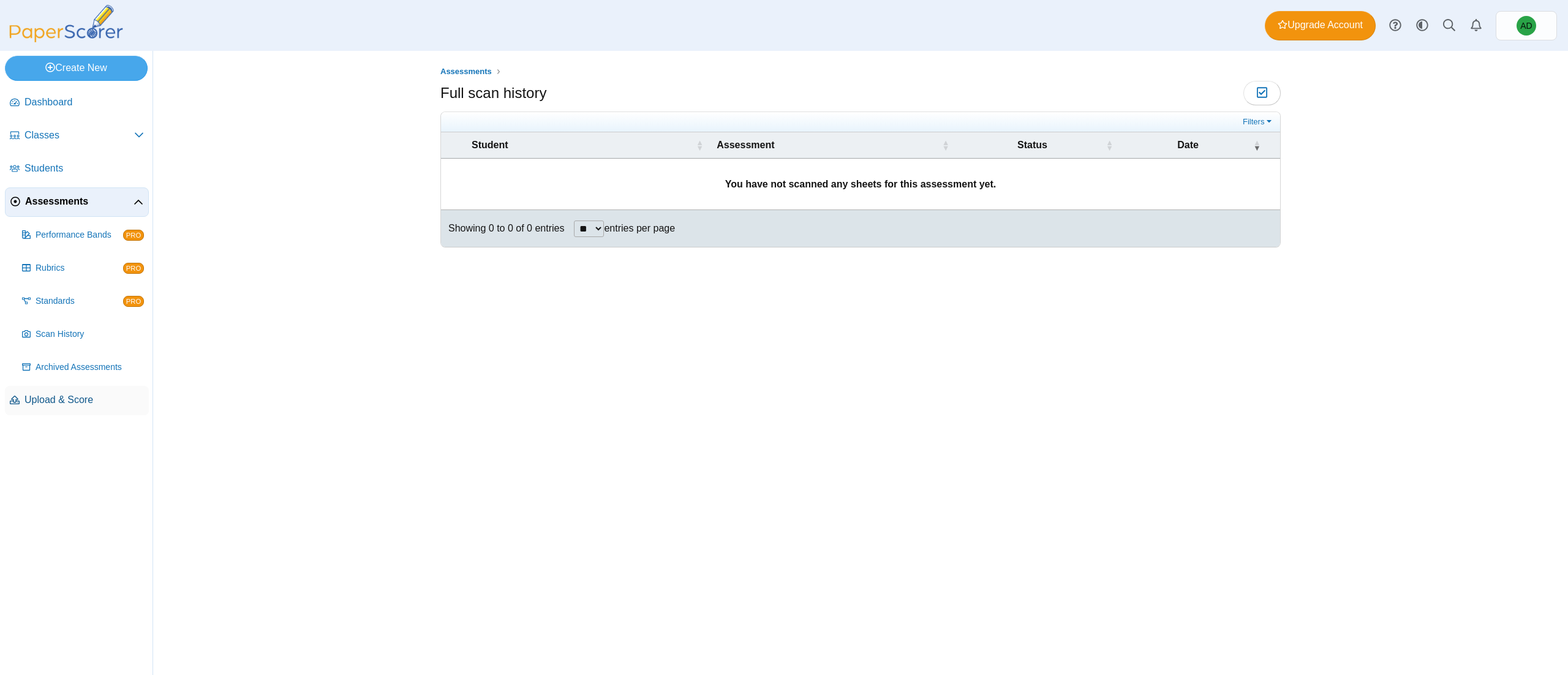
click at [95, 407] on link "Upload & Score" at bounding box center [77, 400] width 144 height 30
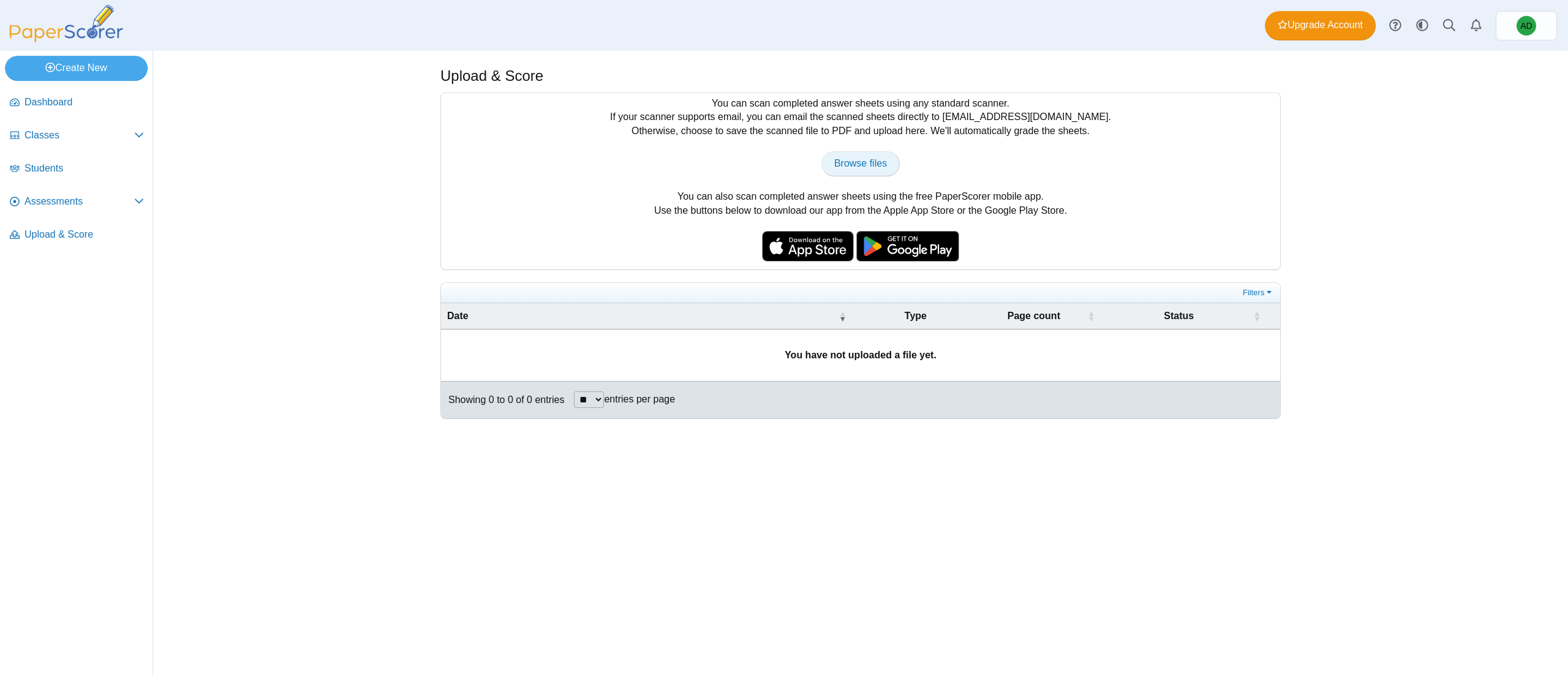
click at [887, 152] on link "Browse files" at bounding box center [861, 163] width 79 height 25
click at [1502, 22] on link "AD" at bounding box center [1526, 26] width 61 height 30
